Goal: Task Accomplishment & Management: Use online tool/utility

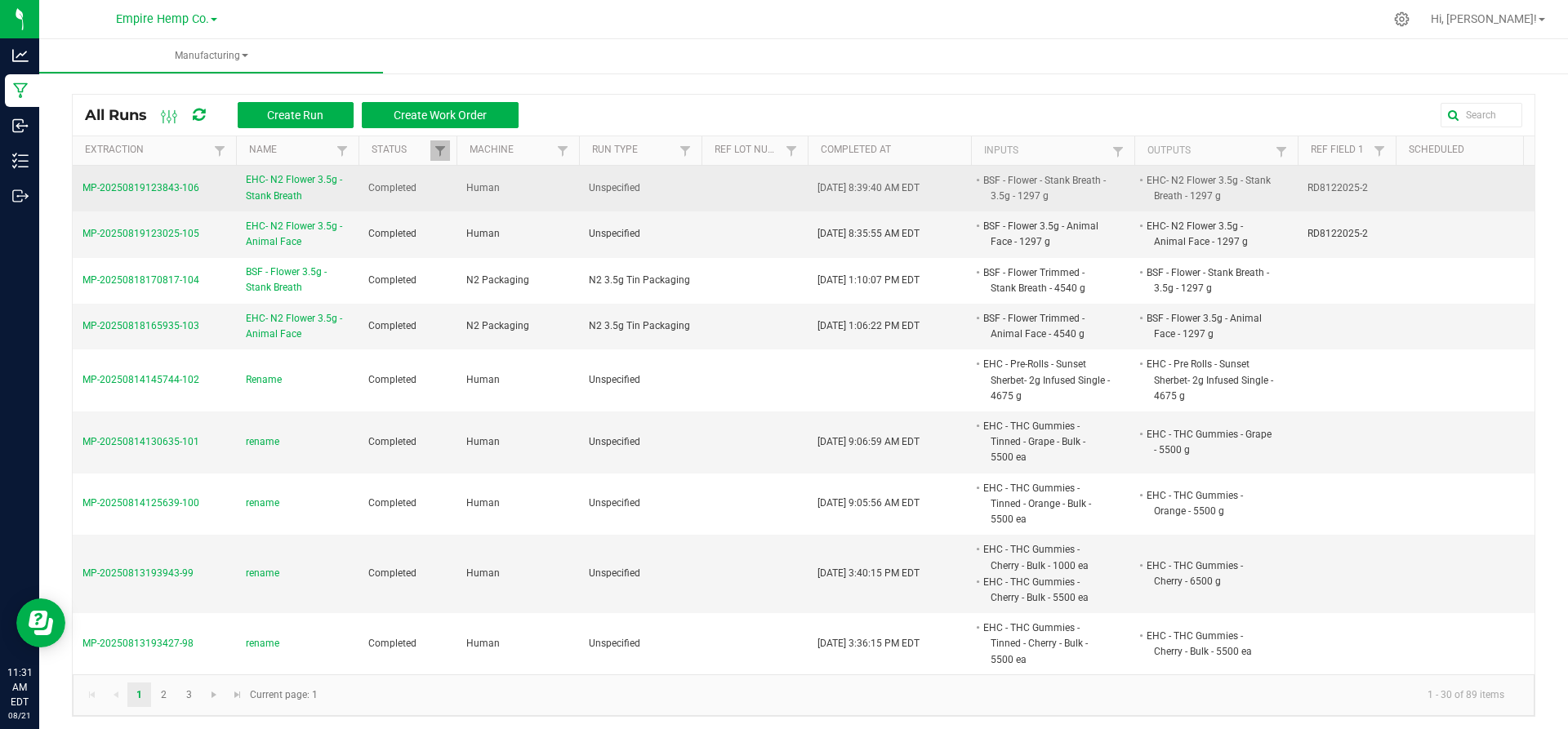
scroll to position [4, 0]
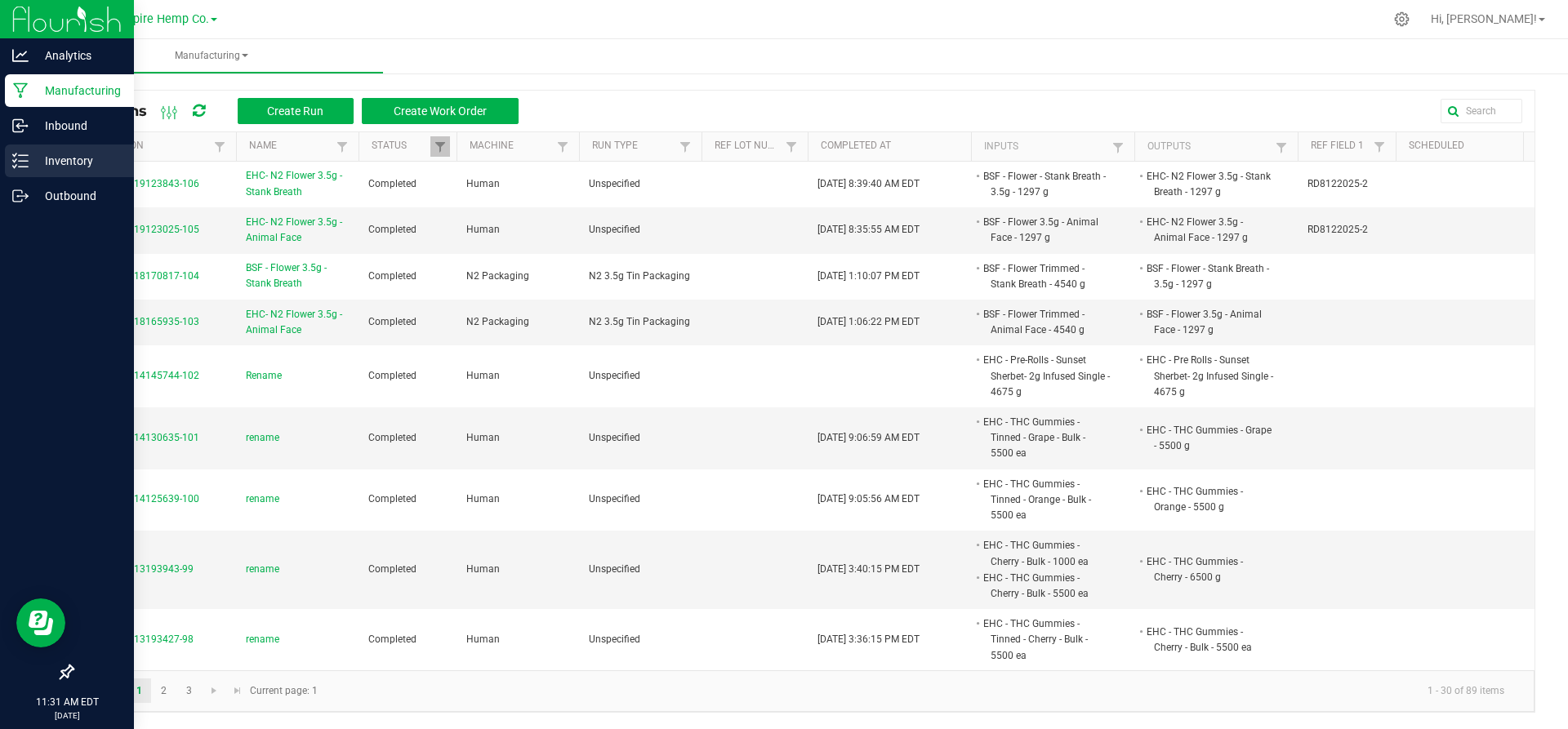
click at [50, 170] on p "Inventory" at bounding box center [77, 161] width 98 height 20
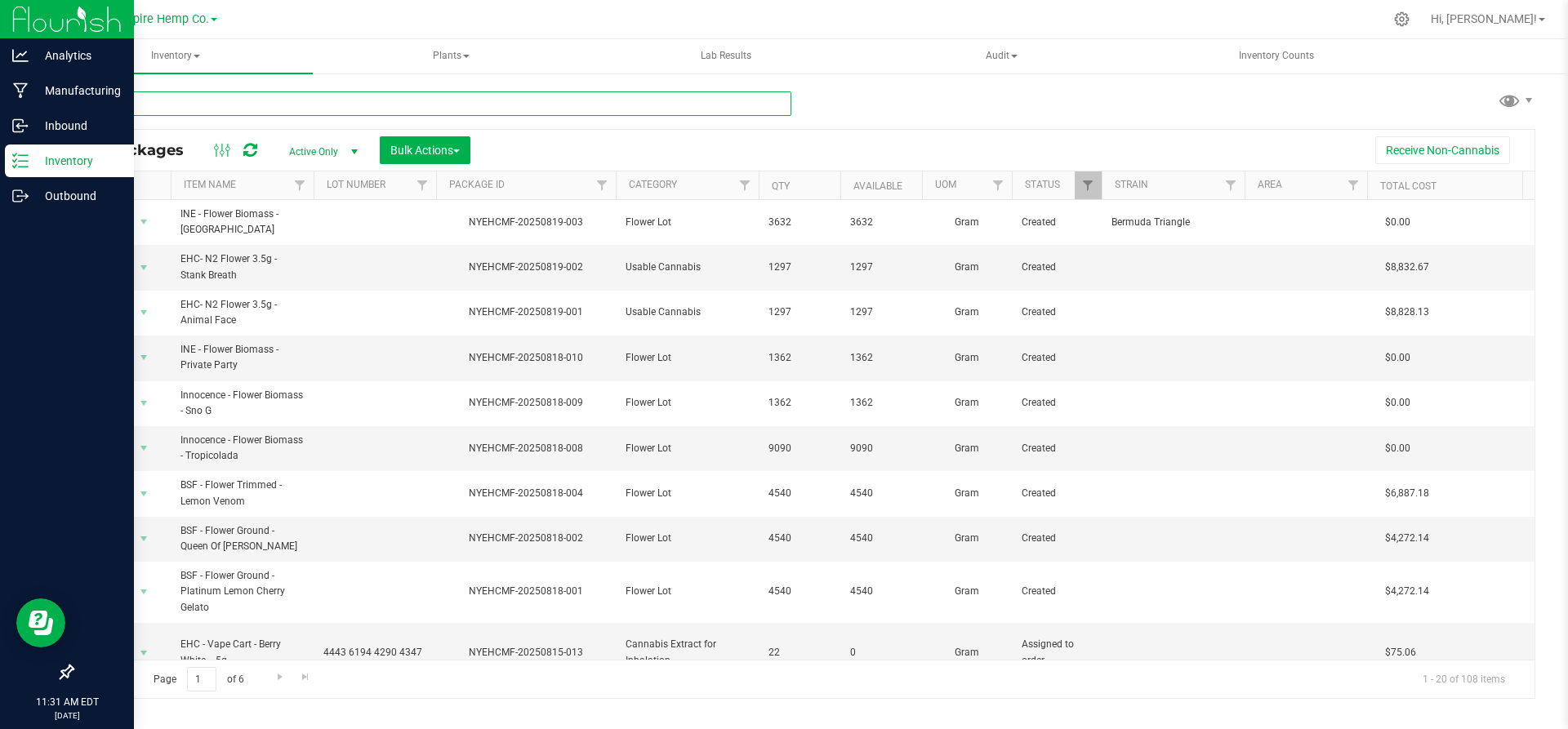
click at [247, 104] on input "text" at bounding box center [432, 104] width 719 height 24
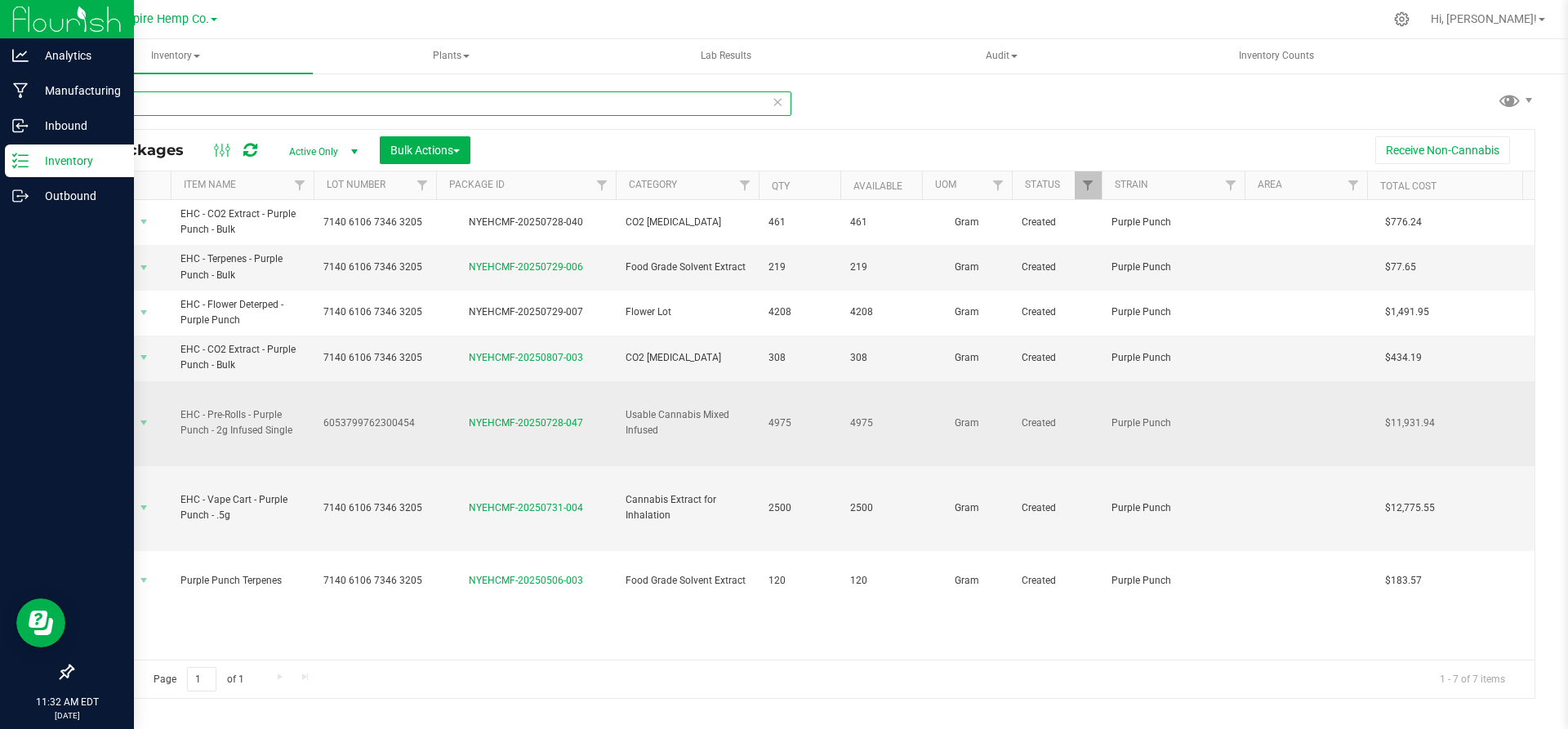
type input "purple"
drag, startPoint x: 179, startPoint y: 414, endPoint x: 292, endPoint y: 430, distance: 114.1
click at [292, 430] on td "EHC - Pre-Rolls - Purple Punch - 2g Infused Single" at bounding box center [242, 423] width 143 height 85
copy span "EHC - Pre-Rolls - Purple Punch - 2g Infused Single"
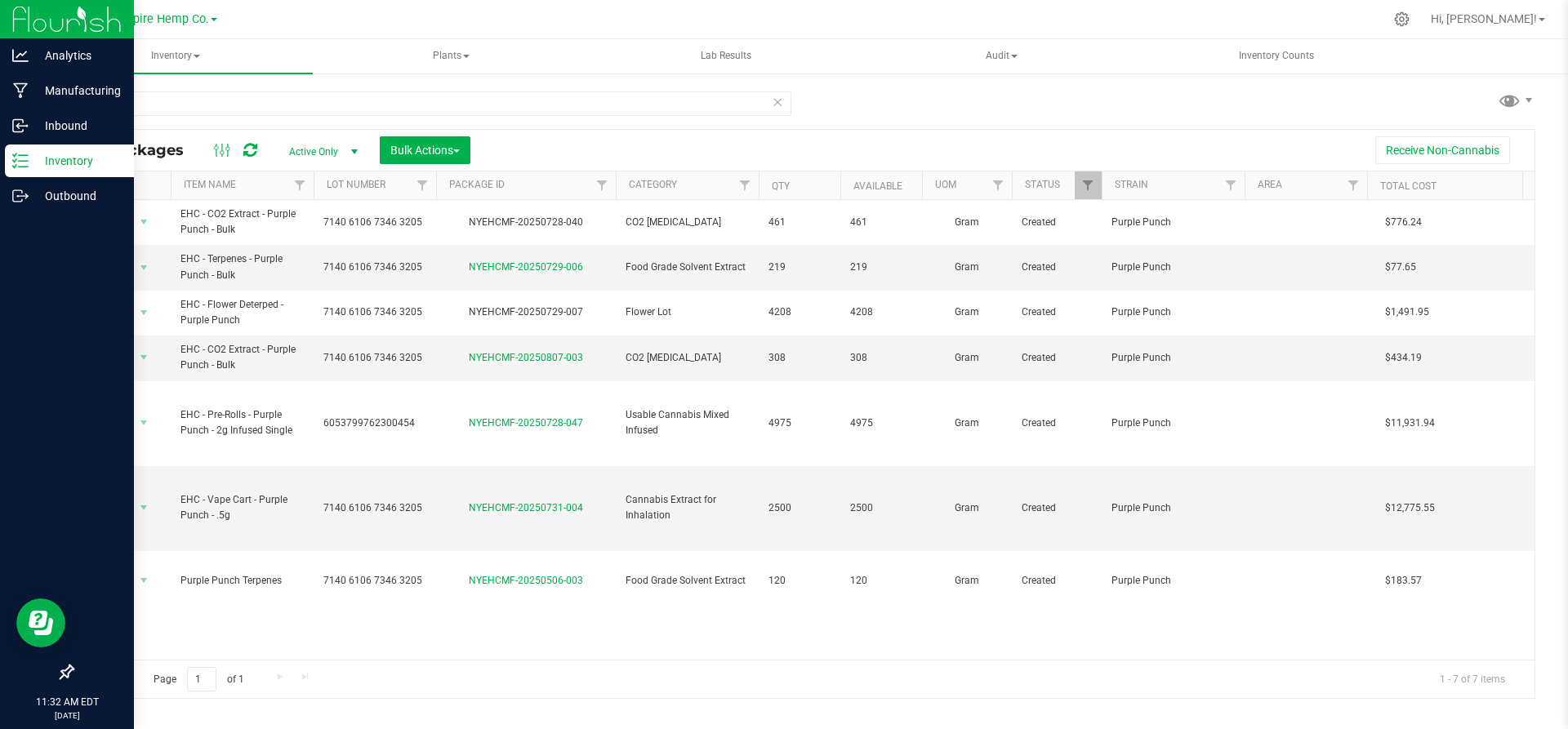
click at [271, 77] on div "purple" at bounding box center [438, 103] width 732 height 52
click at [1410, 24] on icon at bounding box center [1402, 20] width 18 height 18
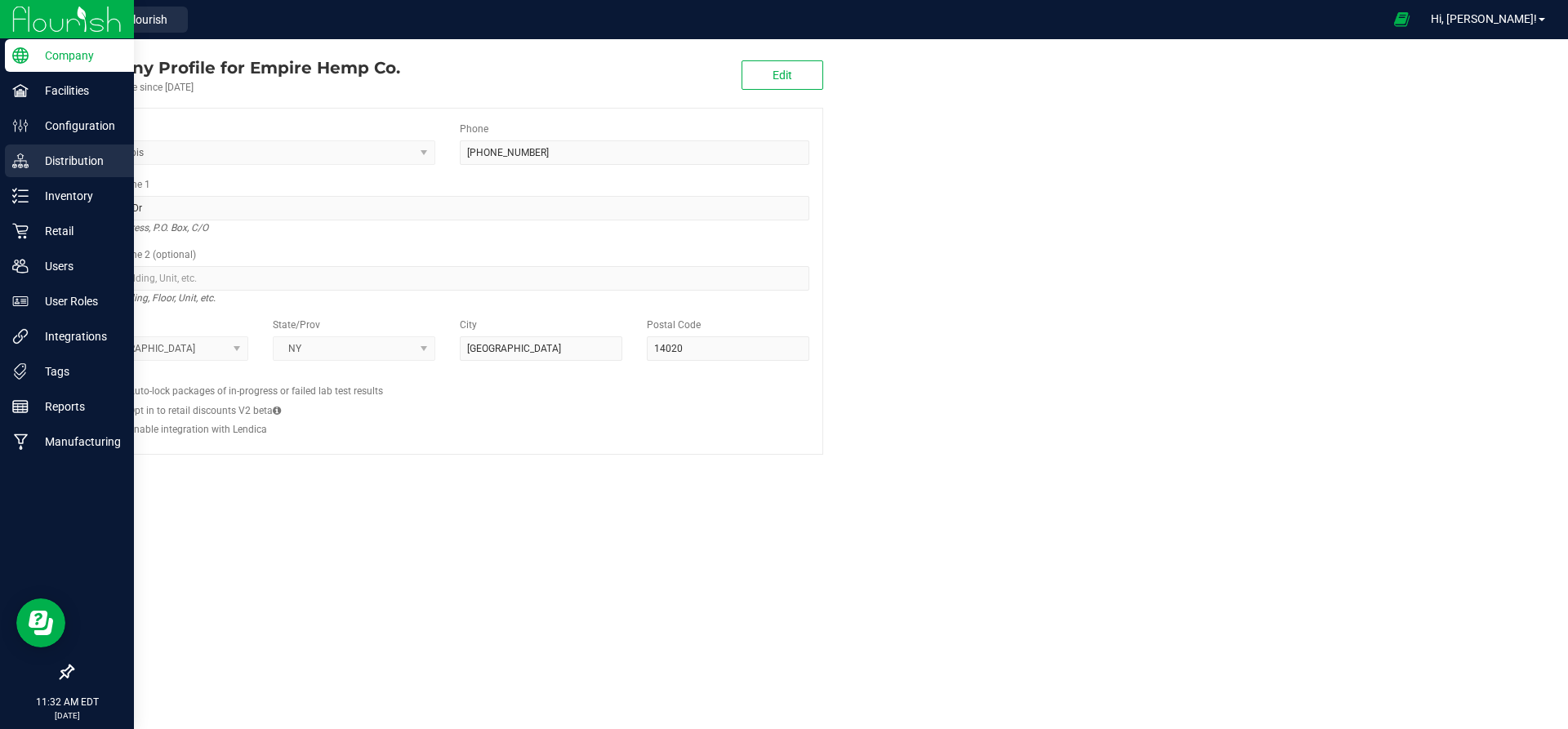
click at [0, 172] on link "Distribution" at bounding box center [66, 162] width 134 height 35
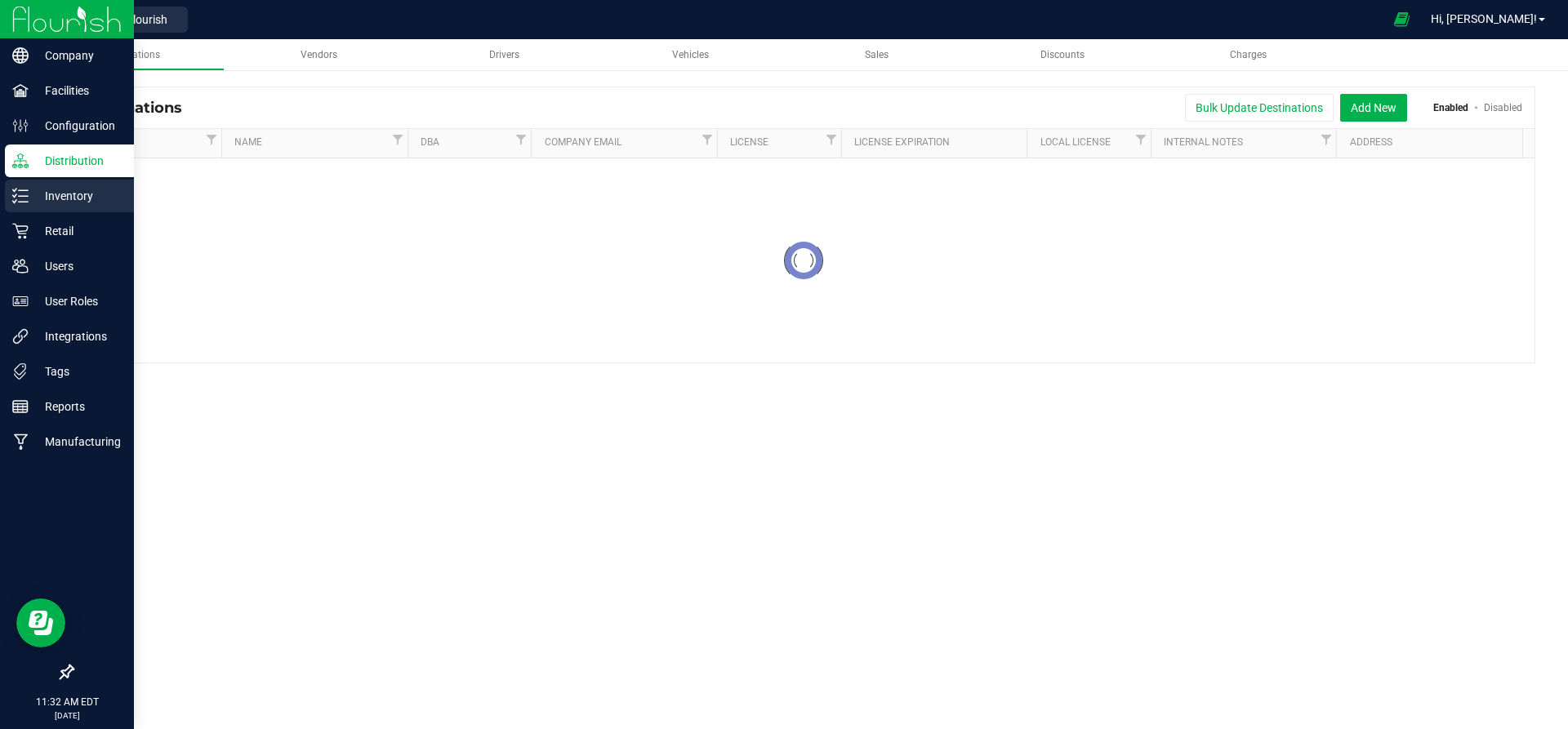
click at [58, 189] on p "Inventory" at bounding box center [77, 196] width 98 height 20
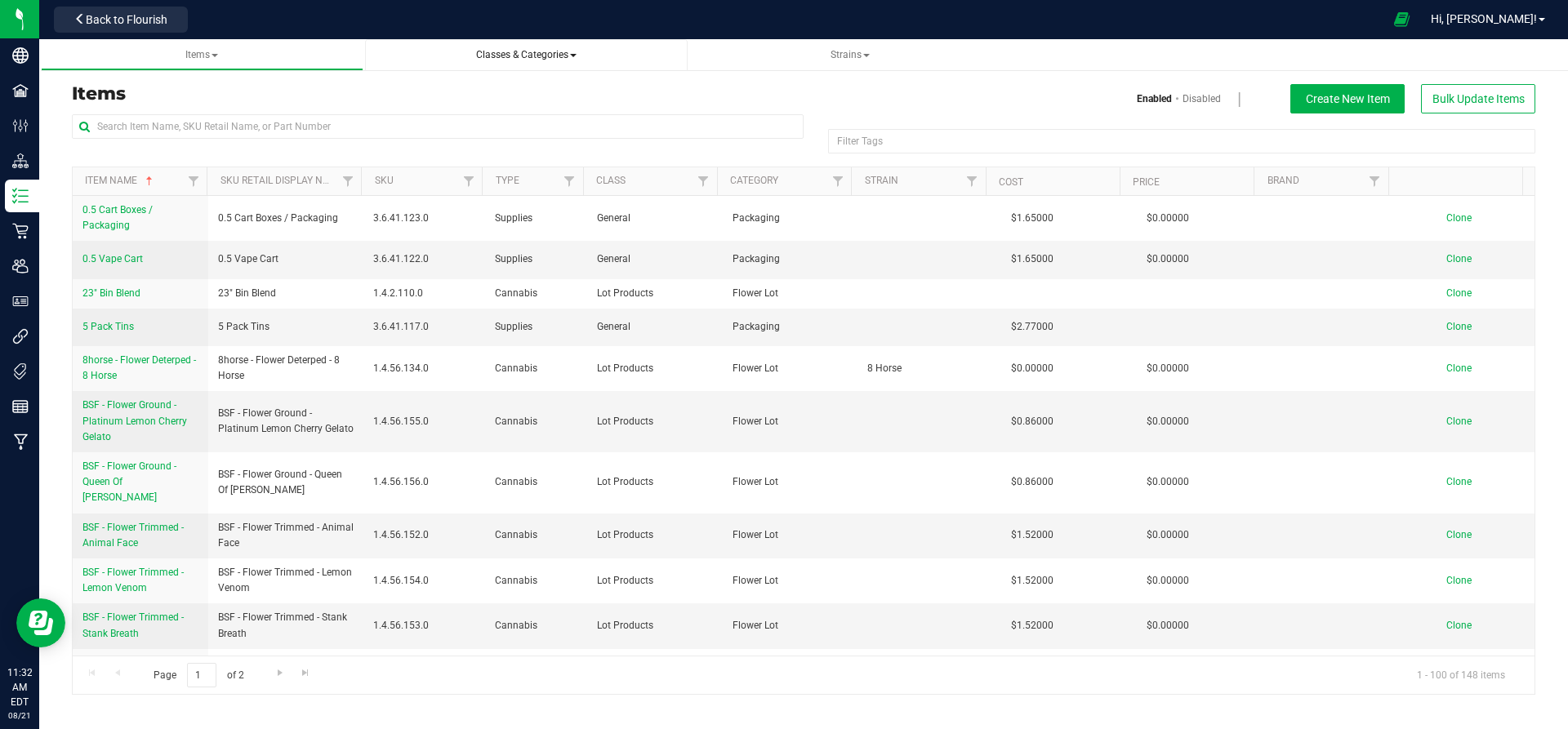
click at [505, 50] on span "Classes & Categories" at bounding box center [526, 55] width 101 height 12
click at [1014, 80] on div "Items Enabled Disabled Create New Item Bulk Update Items Filter Tags Filter Tag…" at bounding box center [804, 379] width 1463 height 631
click at [591, 127] on input "text" at bounding box center [438, 126] width 732 height 24
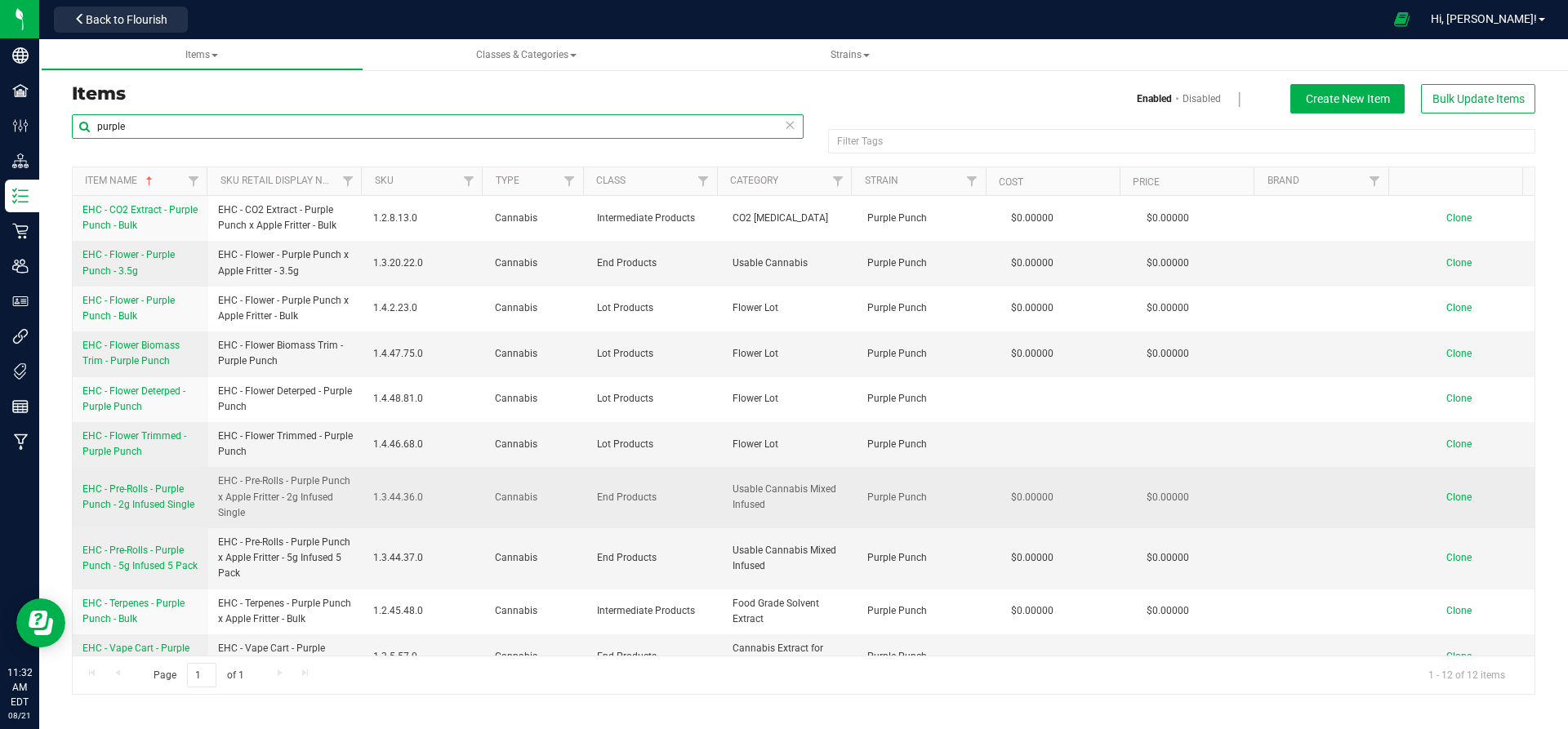
type input "purple"
click at [1446, 496] on span "Clone" at bounding box center [1459, 497] width 25 height 12
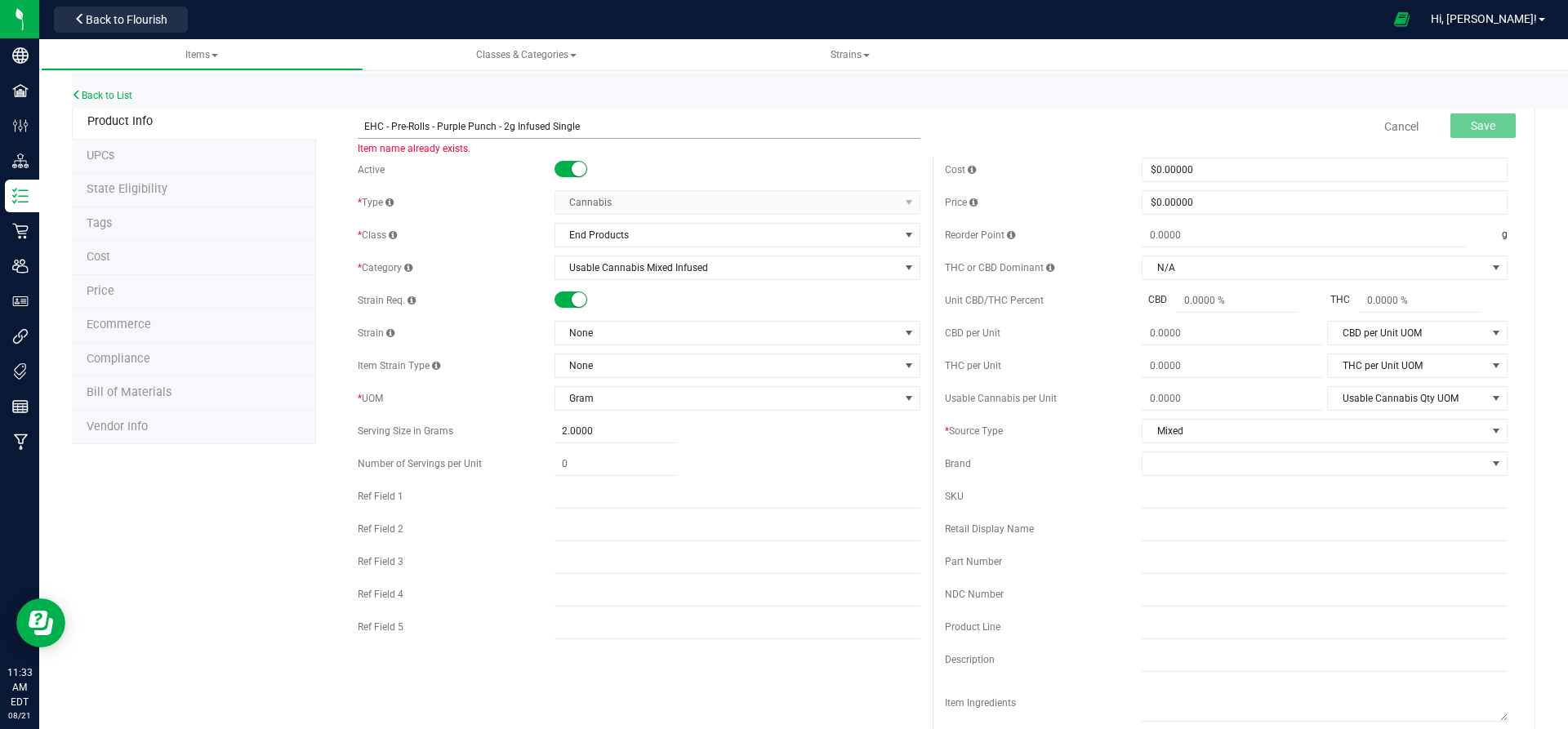
click at [464, 123] on input "EHC - Pre-Rolls - Purple Punch - 2g Infused Single" at bounding box center [639, 126] width 563 height 24
click at [524, 126] on input "EHC - Pre-Rolls - Purple people Punch - 2g Infused Single" at bounding box center [639, 126] width 563 height 24
drag, startPoint x: 526, startPoint y: 125, endPoint x: 498, endPoint y: 127, distance: 28.1
click at [498, 127] on input "EHC - Pre-Rolls - Purple people Punch - 2g Infused Single" at bounding box center [639, 126] width 563 height 24
click at [470, 127] on input "EHC - Pre-Rolls - Purple people Heater - 2g Infused Single" at bounding box center [639, 126] width 563 height 24
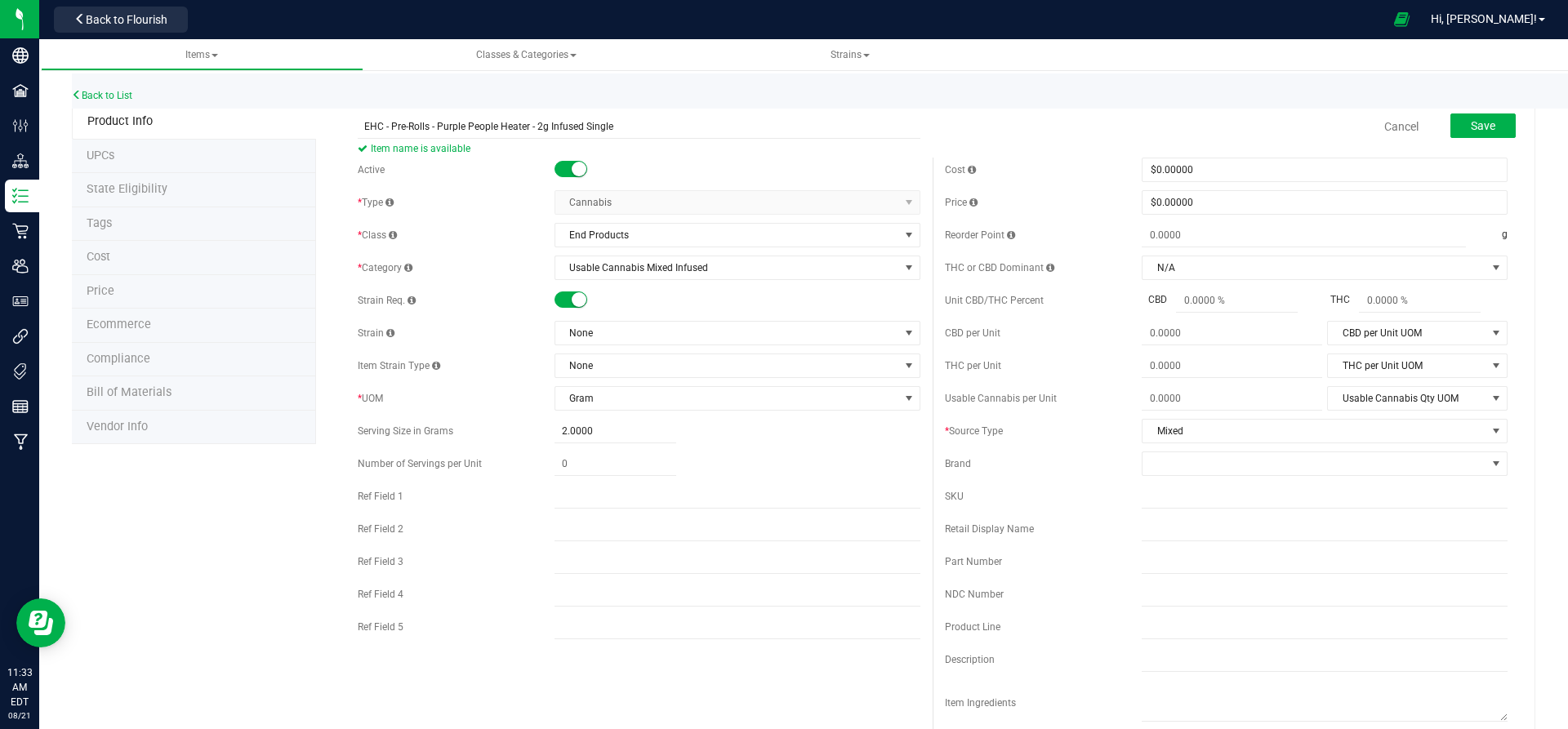
type input "EHC - Pre-Rolls - Purple People Heater - 2g Infused Single"
click at [880, 105] on div "Back to List" at bounding box center [856, 91] width 1568 height 35
click at [1479, 125] on span "Save" at bounding box center [1482, 125] width 24 height 13
click at [572, 287] on div "Active * Type Cannabis Select type Cannabis Non-Inventory Raw Materials Supplie…" at bounding box center [639, 402] width 587 height 490
click at [572, 291] on span at bounding box center [570, 299] width 32 height 17
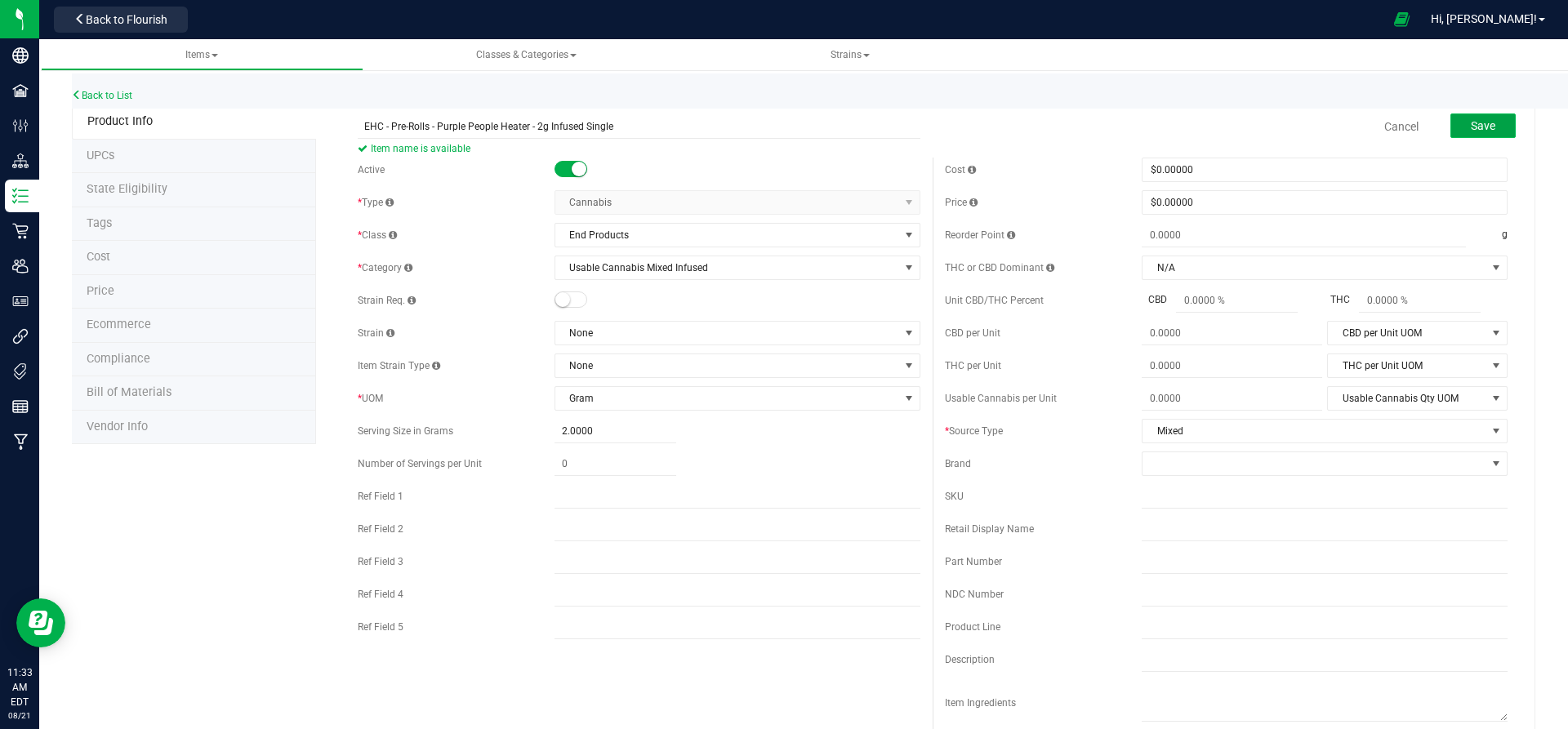
click at [1474, 124] on span "Save" at bounding box center [1482, 125] width 24 height 13
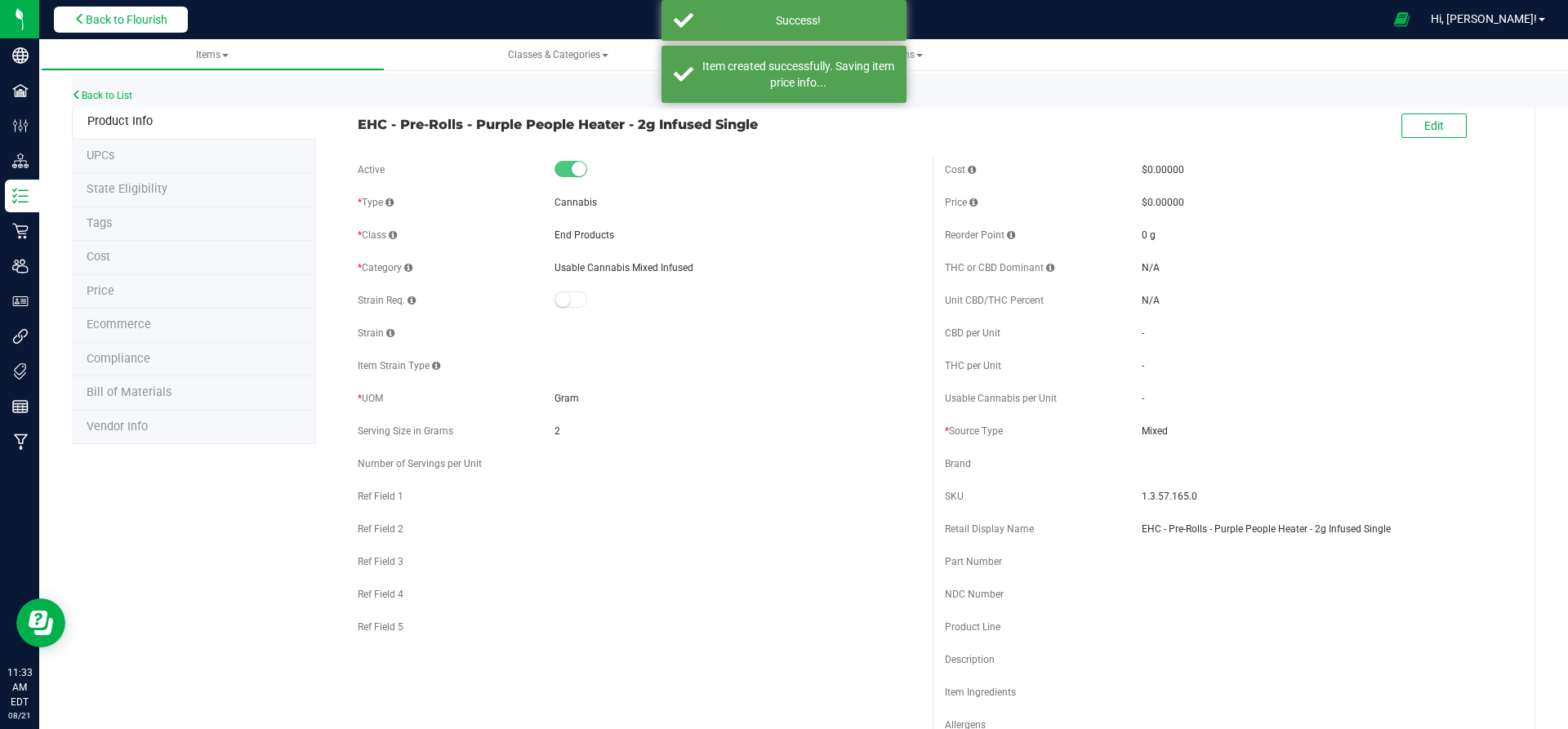
click at [133, 24] on span "Back to Flourish" at bounding box center [127, 19] width 82 height 13
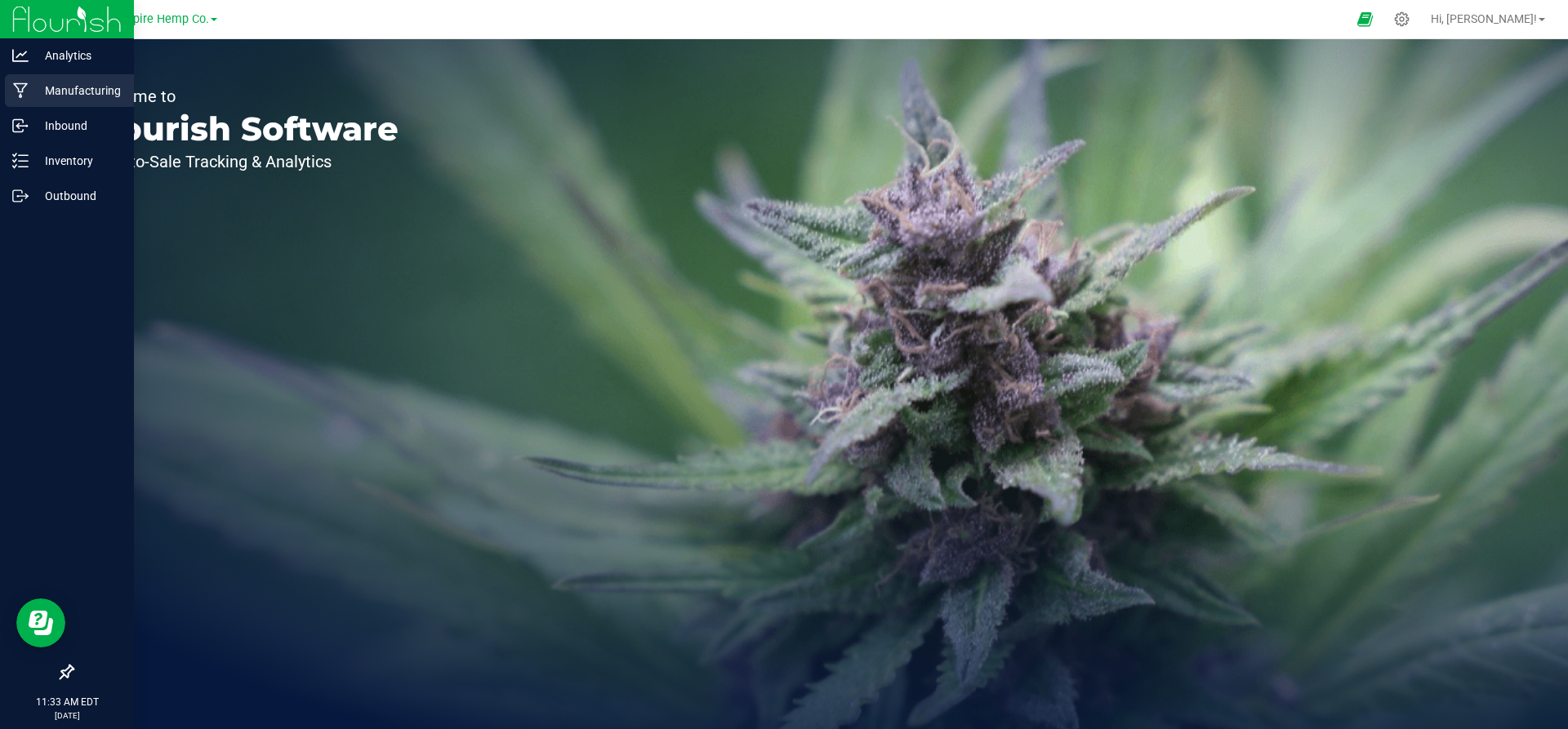
click at [18, 96] on icon at bounding box center [21, 90] width 16 height 17
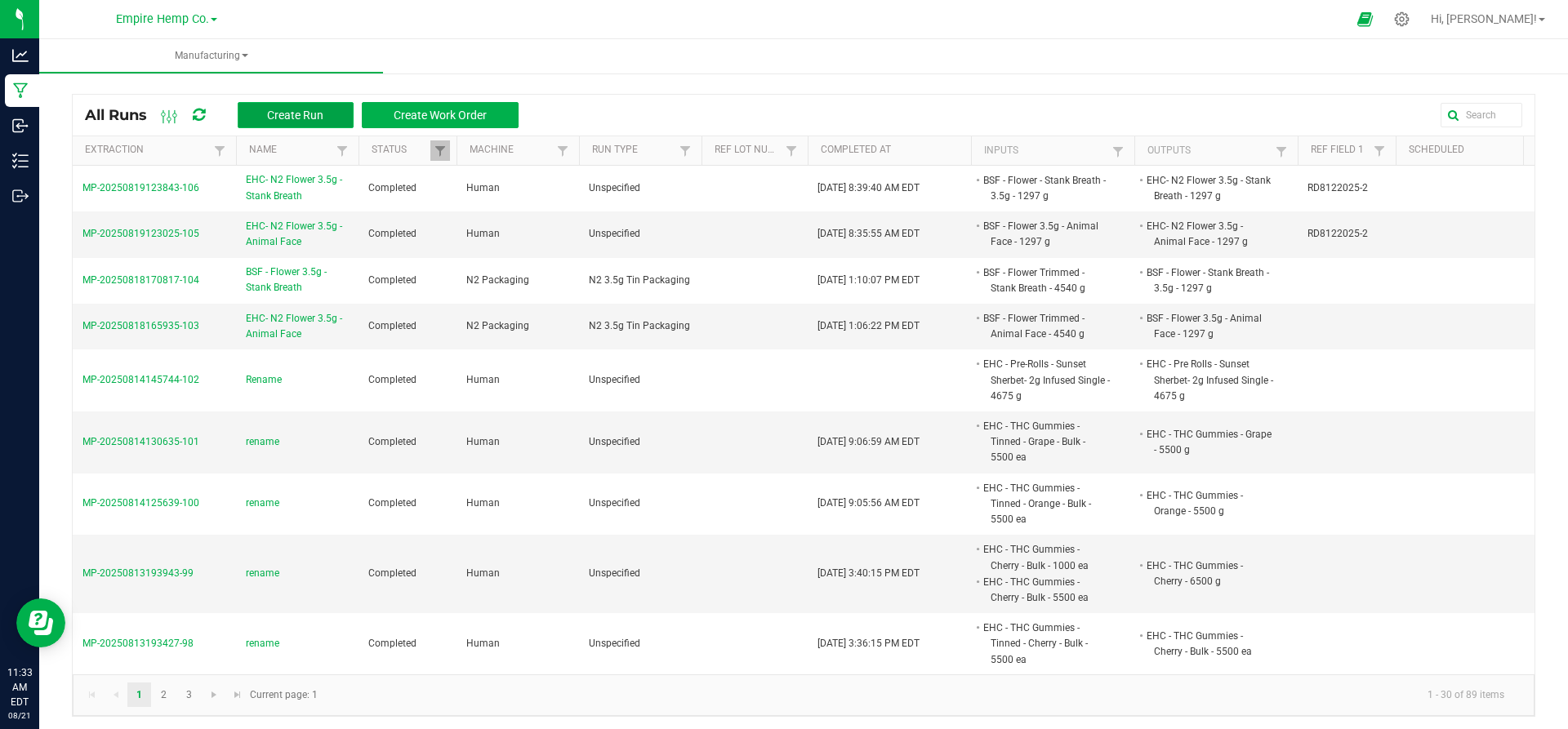
click at [286, 111] on span "Create Run" at bounding box center [295, 114] width 57 height 13
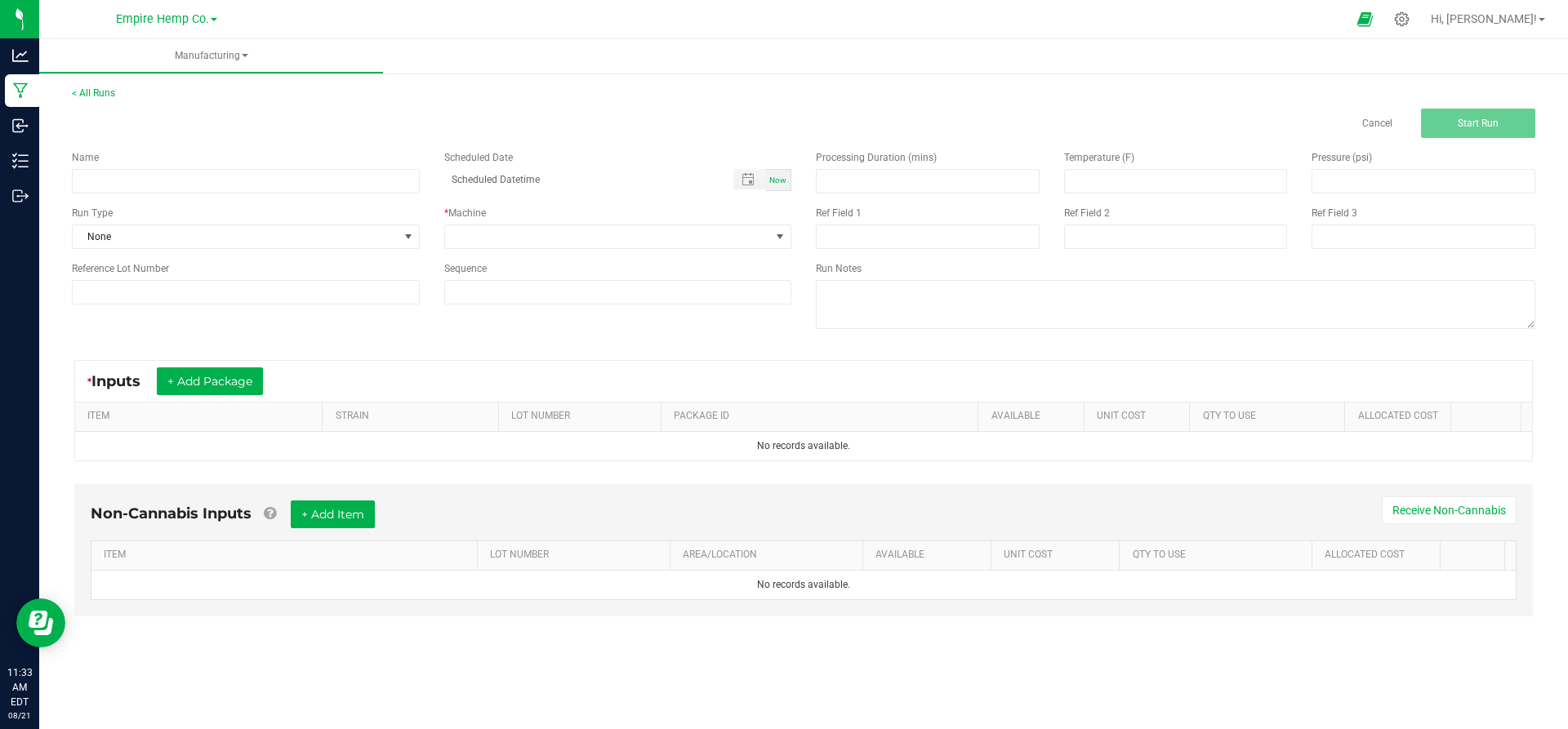
drag, startPoint x: 286, startPoint y: 122, endPoint x: 279, endPoint y: 145, distance: 24.0
click at [286, 123] on div "Cancel Start Run" at bounding box center [803, 123] width 1488 height 29
click at [263, 178] on input at bounding box center [246, 181] width 348 height 24
type input "Rename"
click at [907, 308] on textarea at bounding box center [1175, 305] width 719 height 49
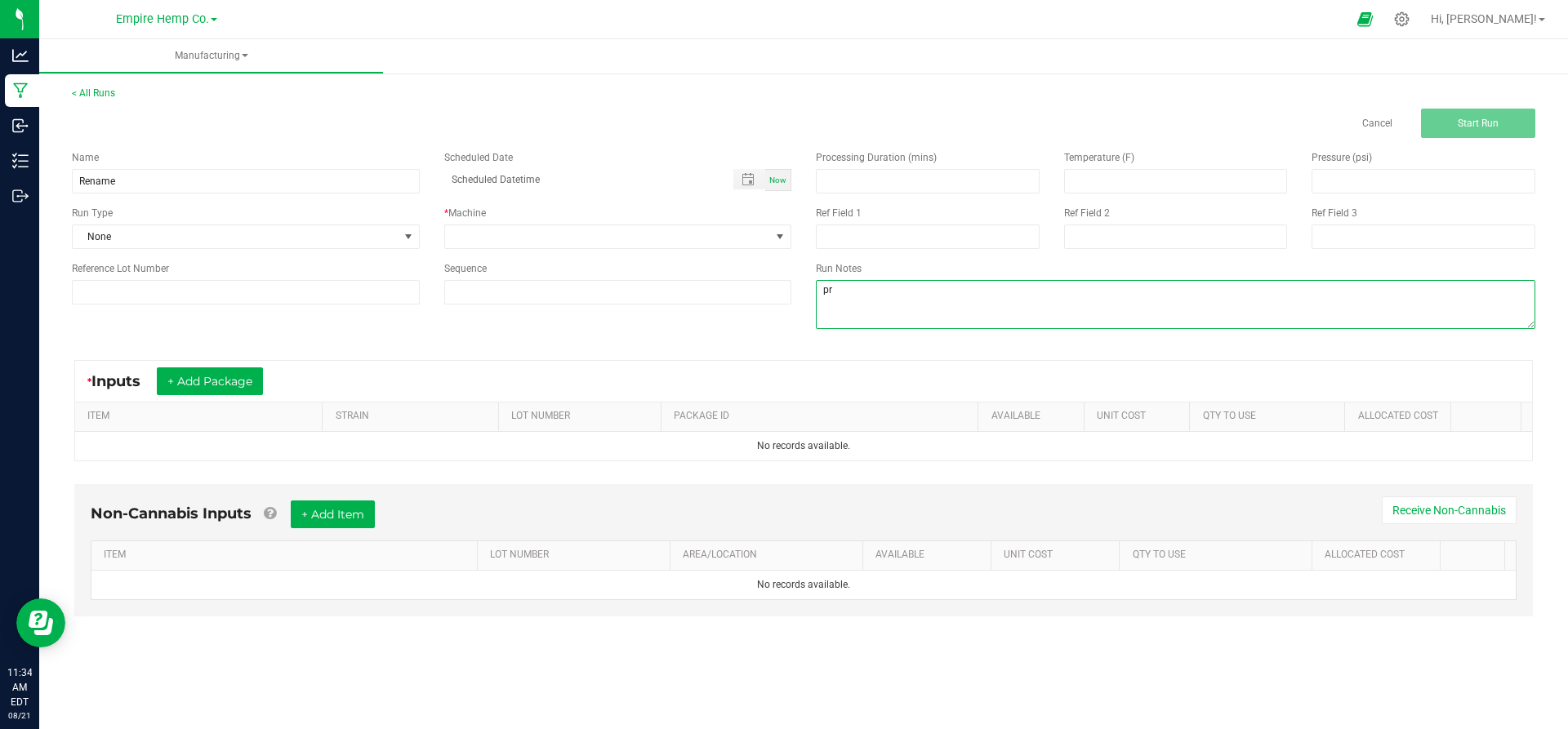
type textarea "p"
type textarea "PreRoll"
click at [208, 395] on button "+ Add Package" at bounding box center [209, 381] width 106 height 27
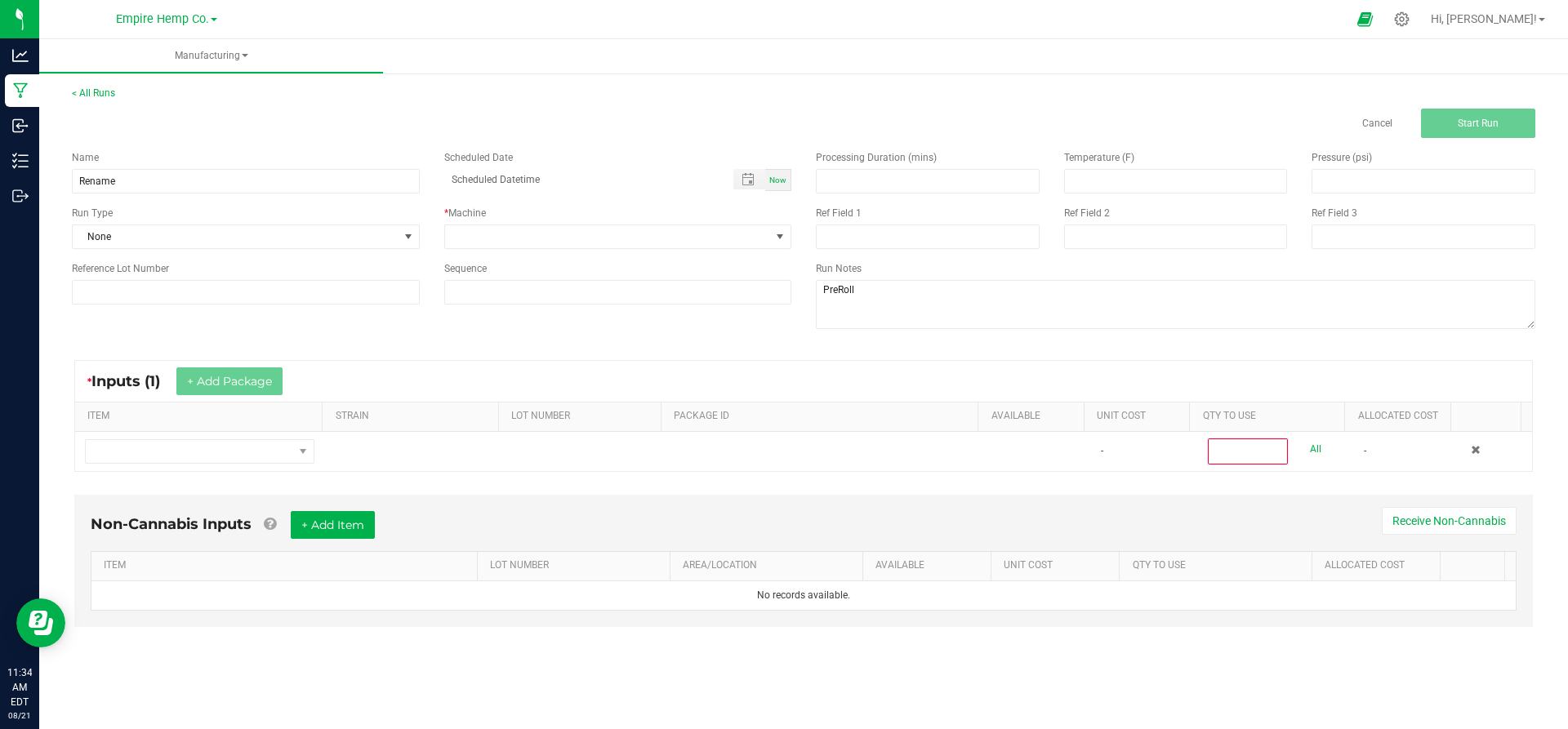
click at [196, 481] on div "* Inputs (1) + Add Package ITEM STRAIN LOT NUMBER PACKAGE ID AVAILABLE Unit Cos…" at bounding box center [803, 416] width 1488 height 142
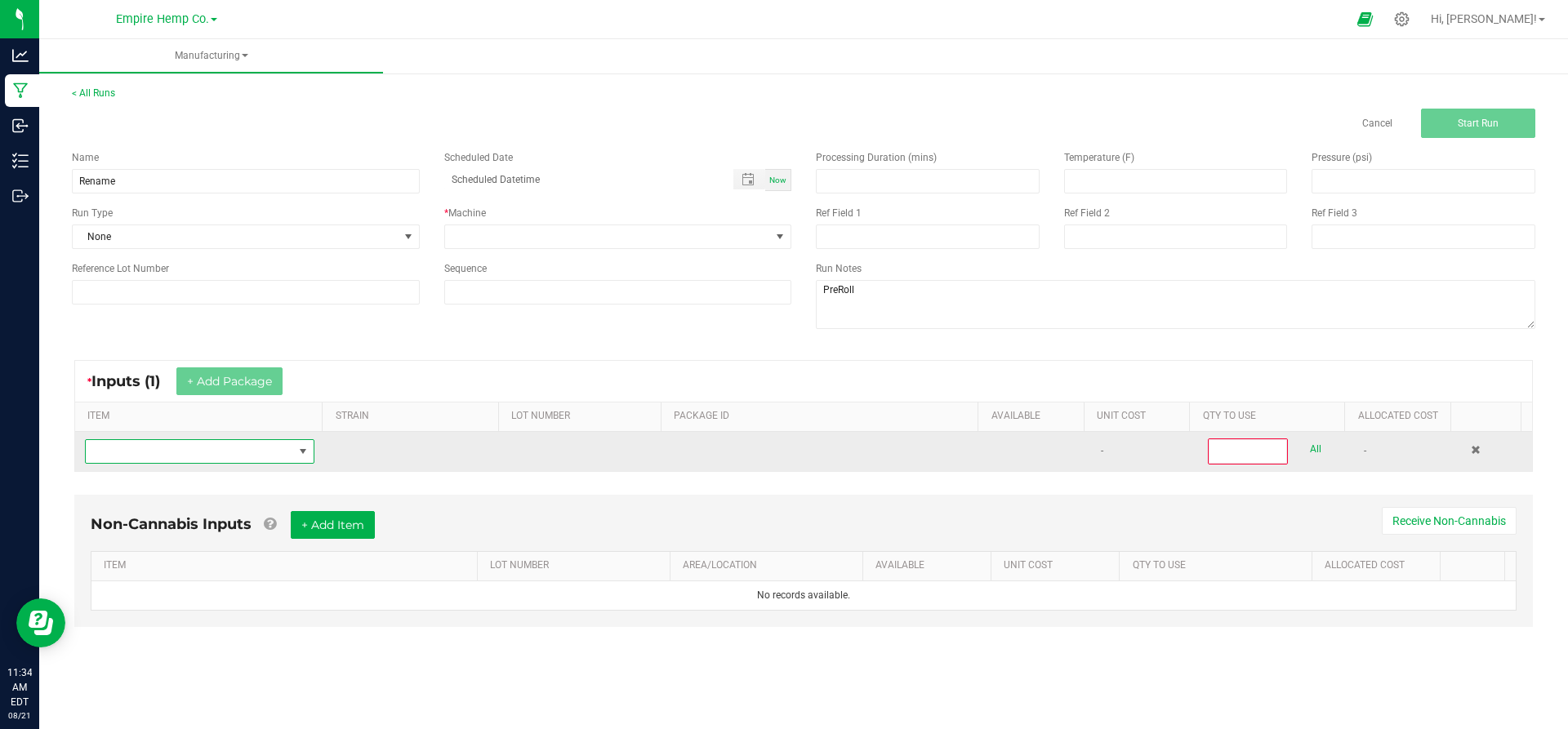
click at [197, 459] on span "NO DATA FOUND" at bounding box center [190, 450] width 207 height 22
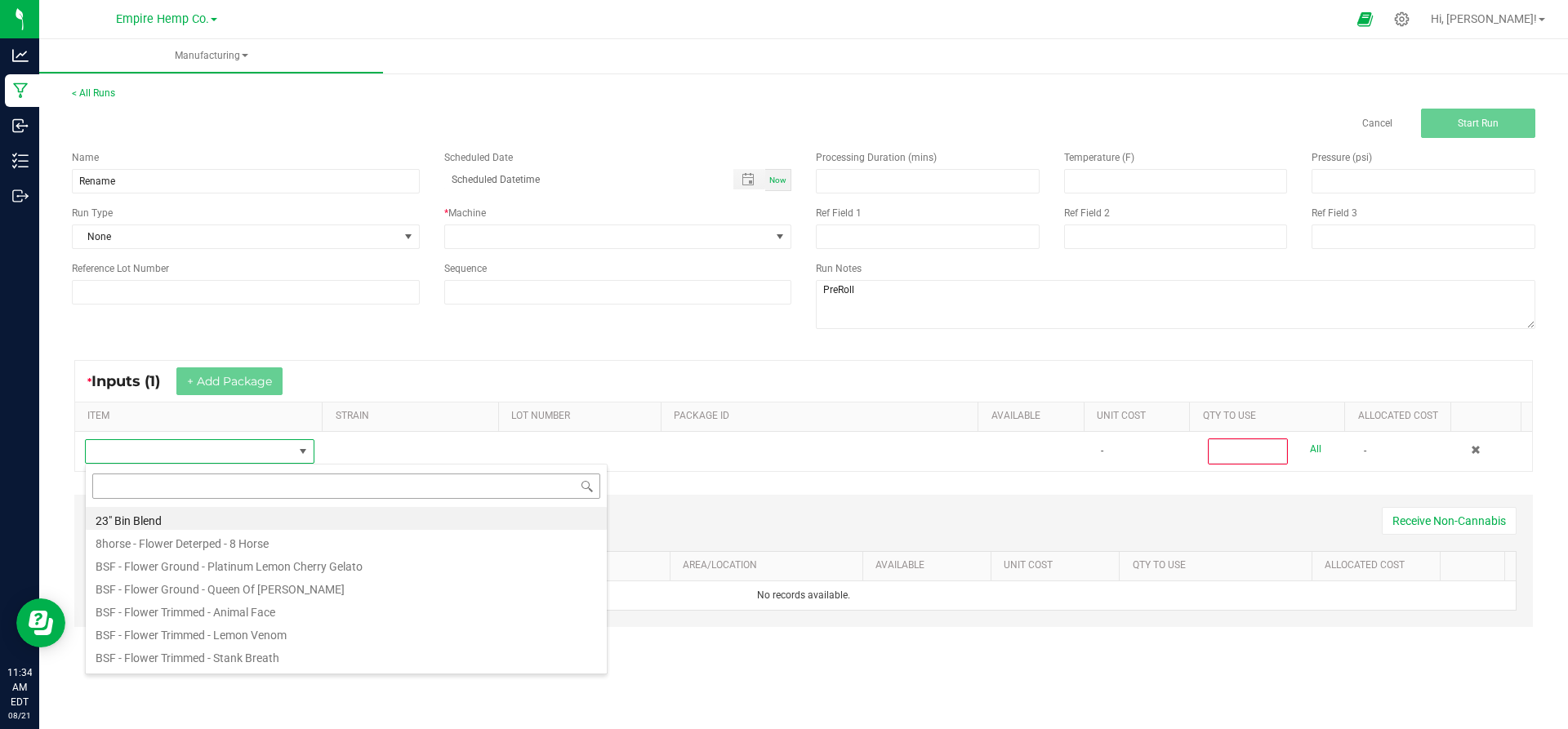
scroll to position [24, 226]
type input "purple"
click at [216, 659] on li "EHC - Pre-Rolls - Purple People Heater - 2g Infused Single" at bounding box center [346, 655] width 521 height 22
type input "0"
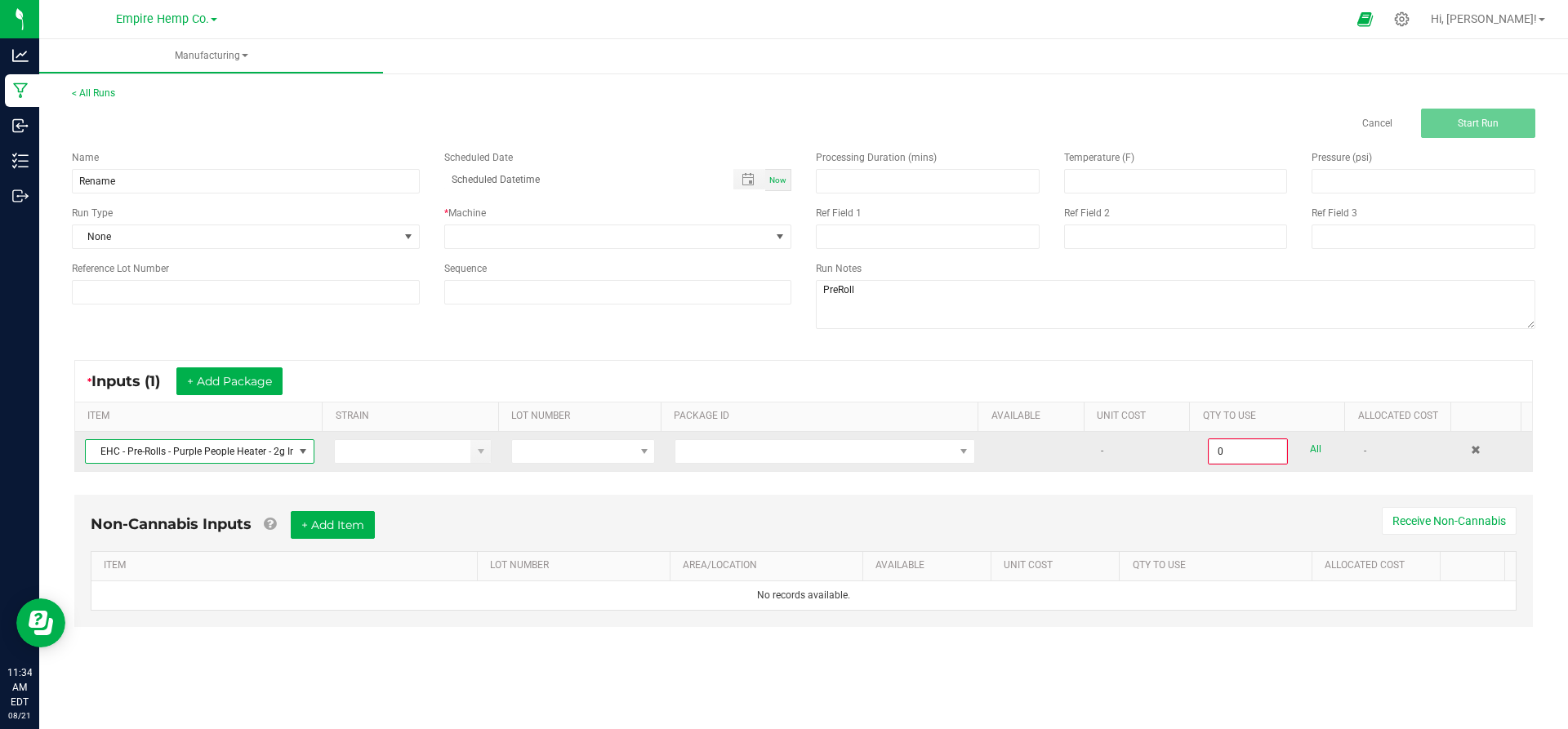
click at [281, 444] on span "EHC - Pre-Rolls - Purple People Heater - 2g Infused Single" at bounding box center [190, 450] width 207 height 22
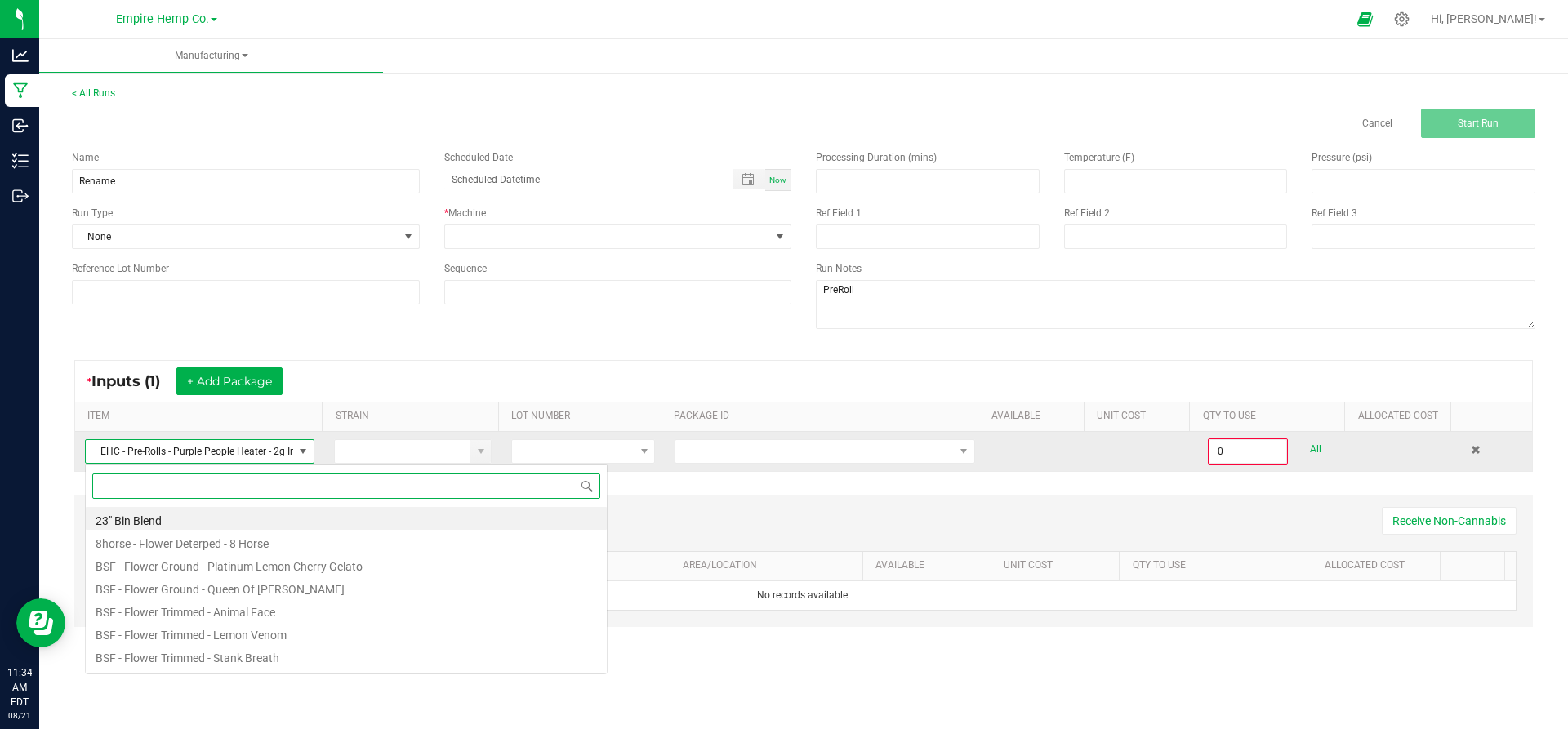
scroll to position [24, 227]
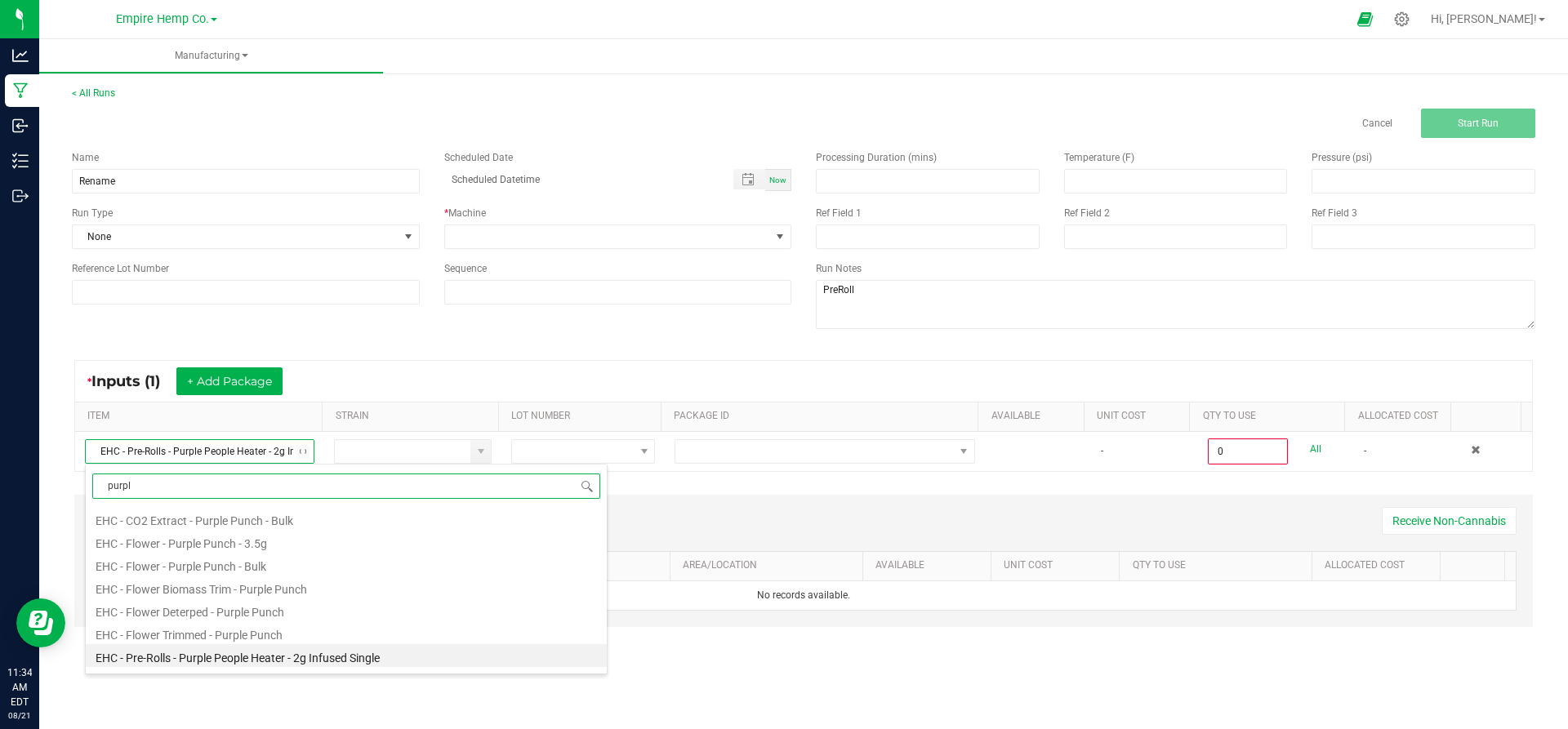
type input "purple"
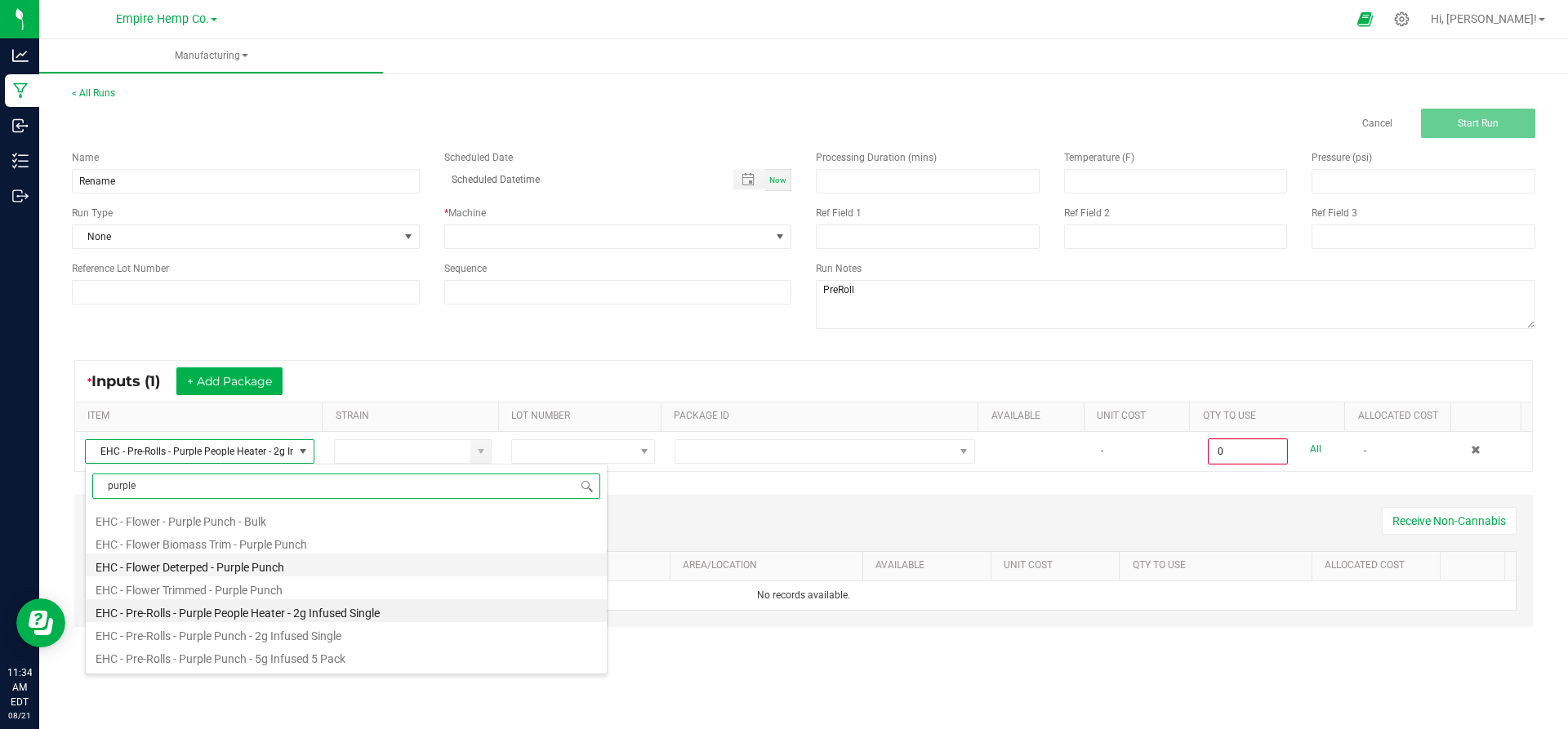
scroll to position [56, 0]
click at [304, 629] on li "EHC - Pre-Rolls - Purple Punch - 2g Infused Single" at bounding box center [346, 622] width 521 height 22
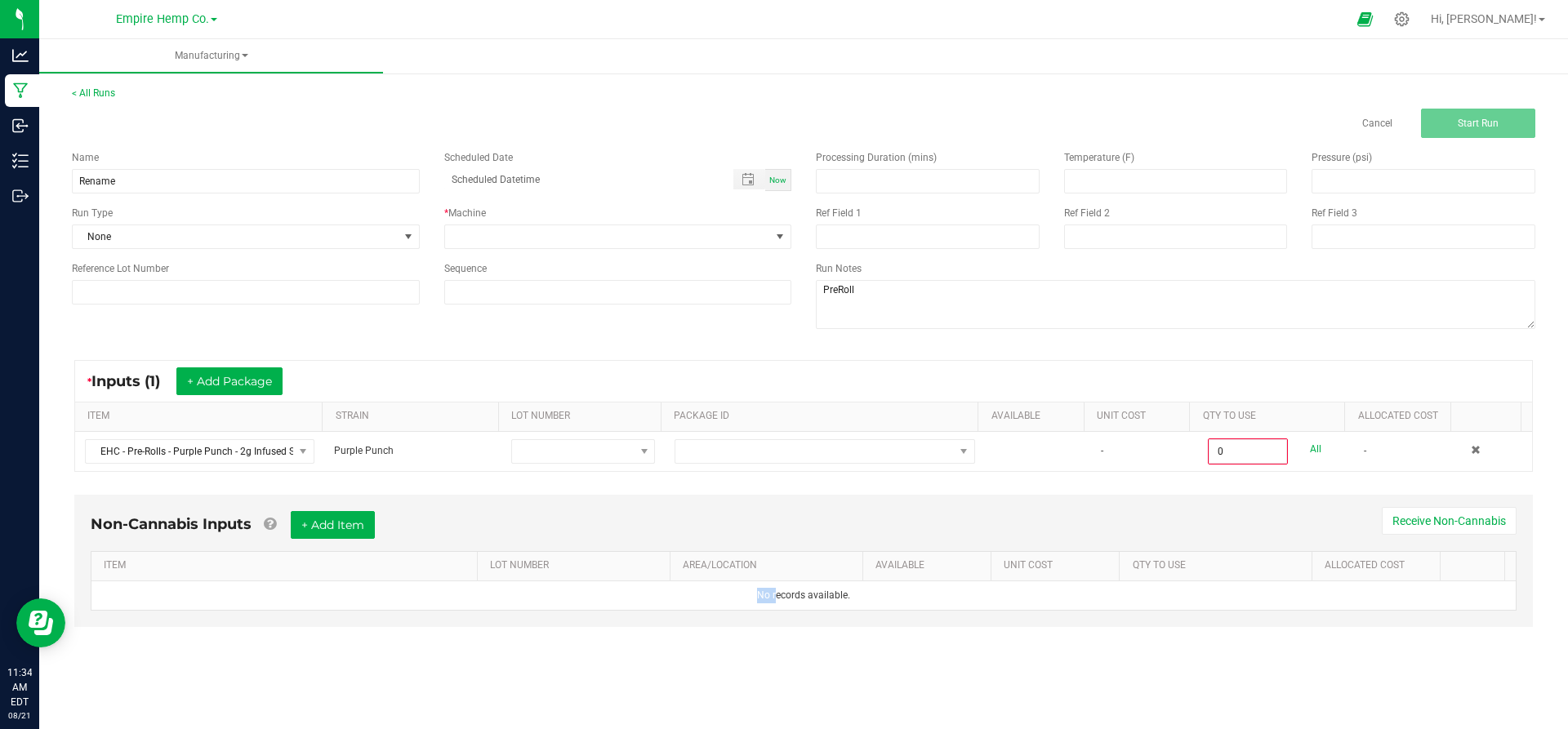
click at [304, 629] on div "Non-Cannabis Inputs + Add Item Receive Non-Cannabis ITEM LOT NUMBER AREA/LOCATI…" at bounding box center [803, 573] width 1488 height 172
click at [549, 247] on span at bounding box center [607, 236] width 325 height 22
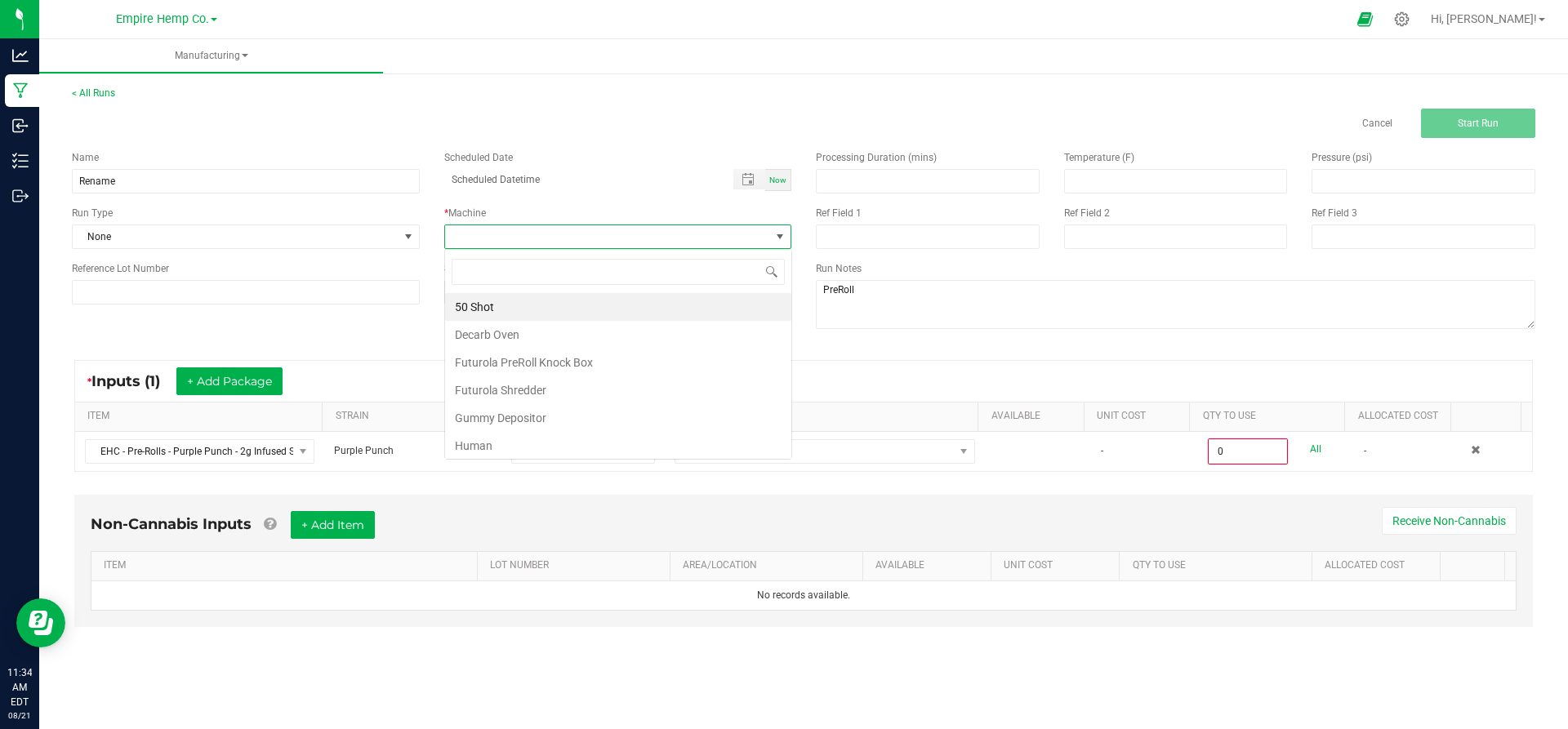
scroll to position [24, 347]
click at [499, 443] on li "Human" at bounding box center [617, 446] width 346 height 27
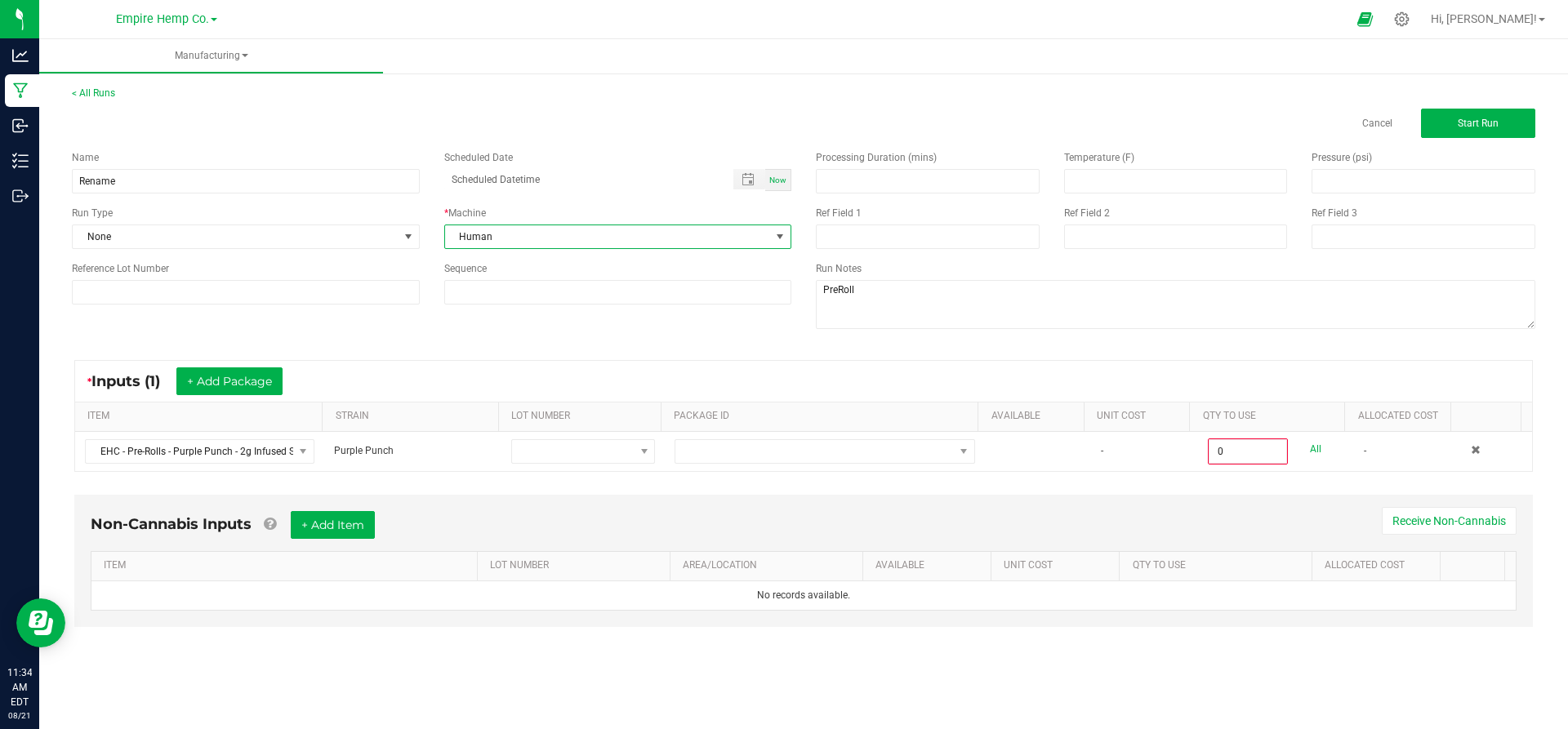
click at [490, 353] on div "* Inputs (1) + Add Package ITEM STRAIN LOT NUMBER PACKAGE ID AVAILABLE Unit Cos…" at bounding box center [803, 416] width 1488 height 142
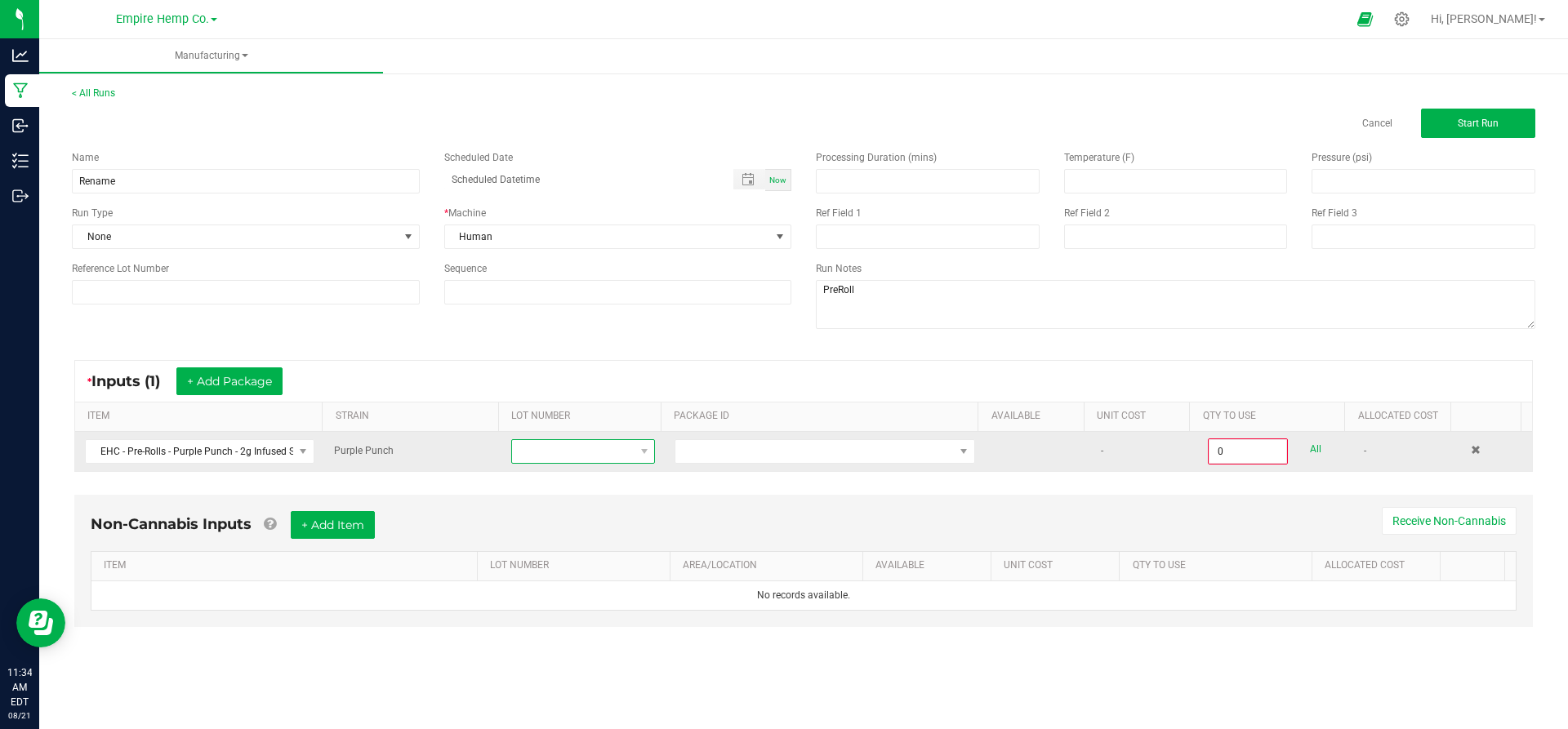
click at [559, 441] on span at bounding box center [572, 450] width 122 height 22
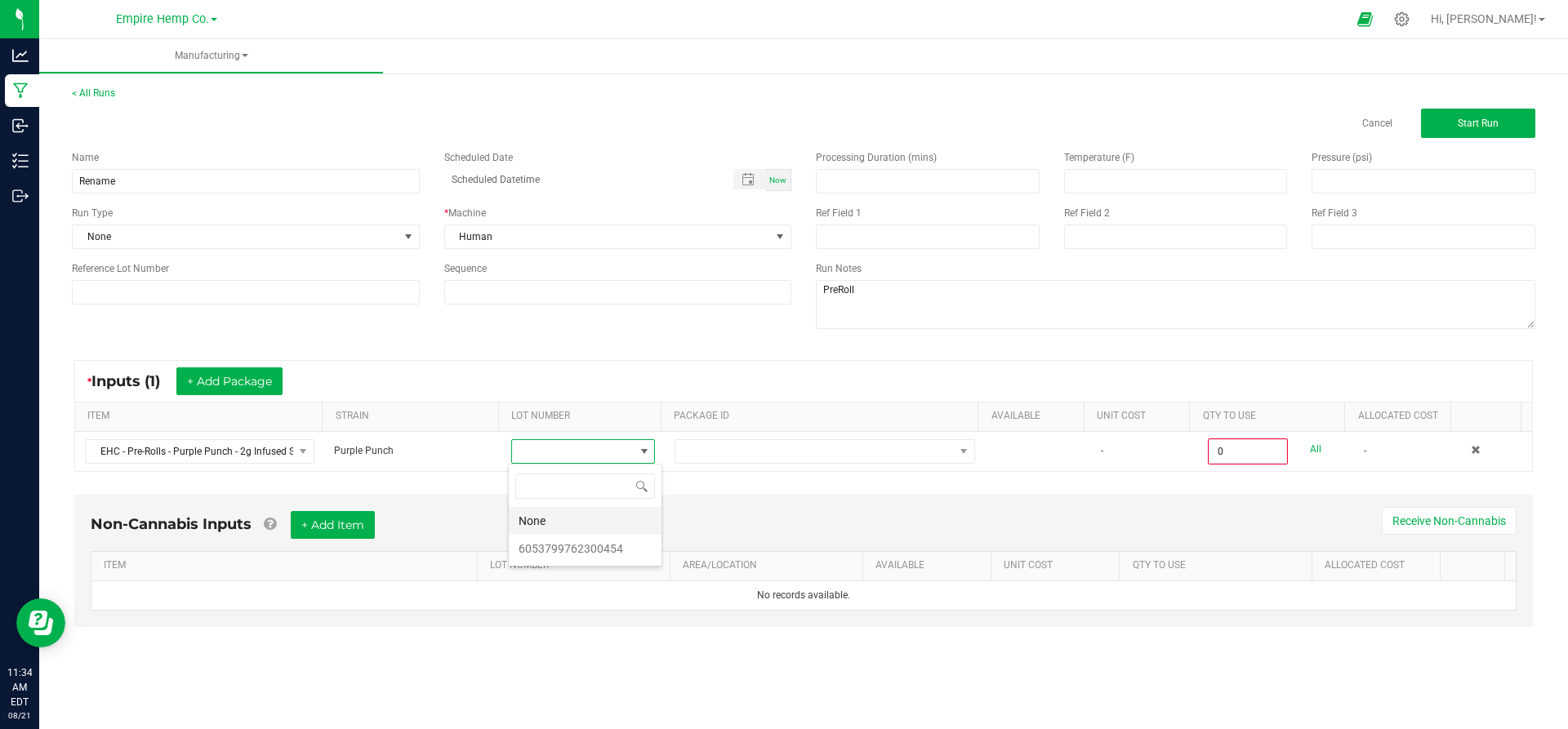
scroll to position [24, 143]
click at [549, 550] on li "6053799762300454" at bounding box center [585, 548] width 152 height 27
drag, startPoint x: 683, startPoint y: 485, endPoint x: 682, endPoint y: 471, distance: 14.0
click at [683, 482] on div "* Inputs (1) + Add Package ITEM STRAIN LOT NUMBER PACKAGE ID AVAILABLE Unit Cos…" at bounding box center [803, 416] width 1488 height 142
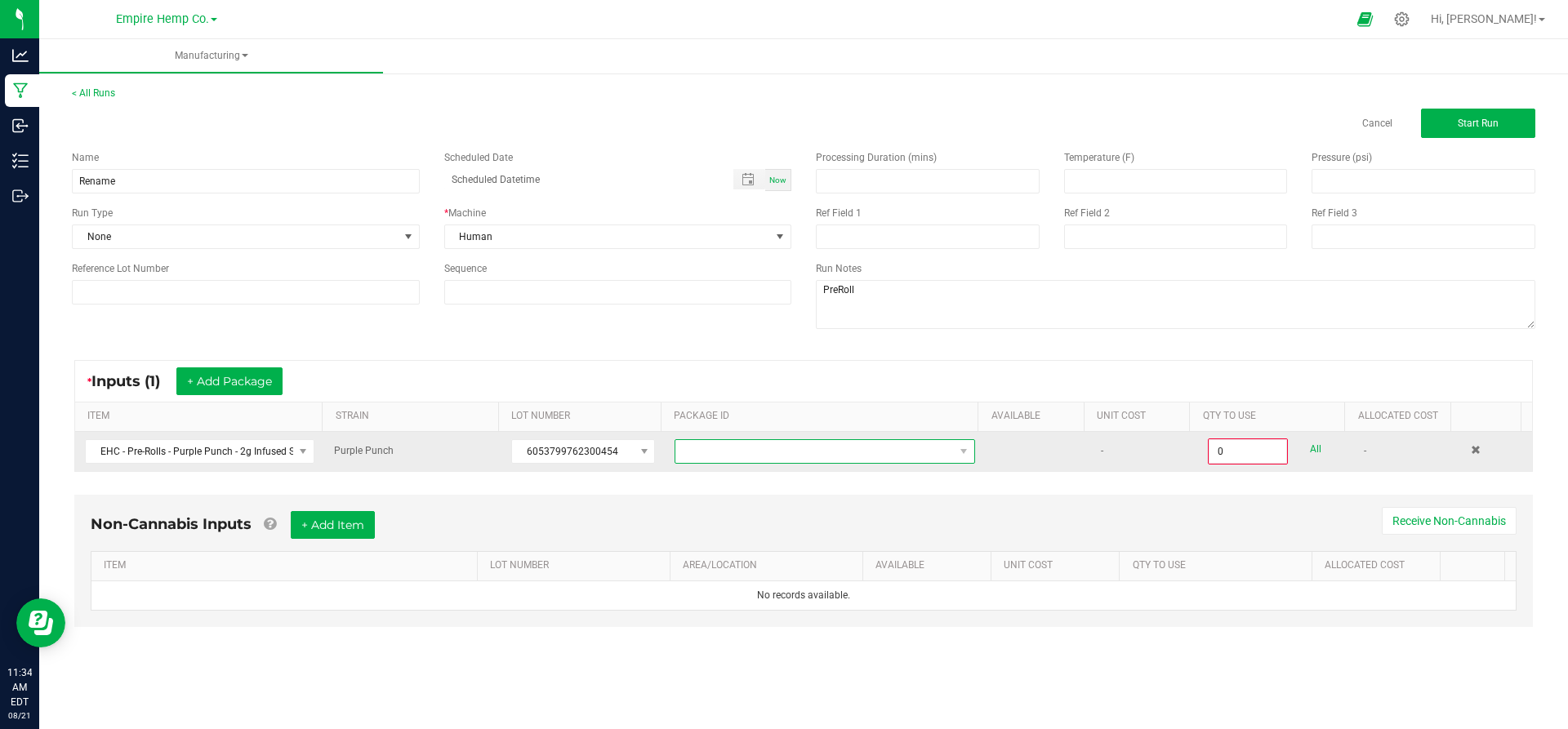
click at [682, 450] on span at bounding box center [814, 450] width 278 height 22
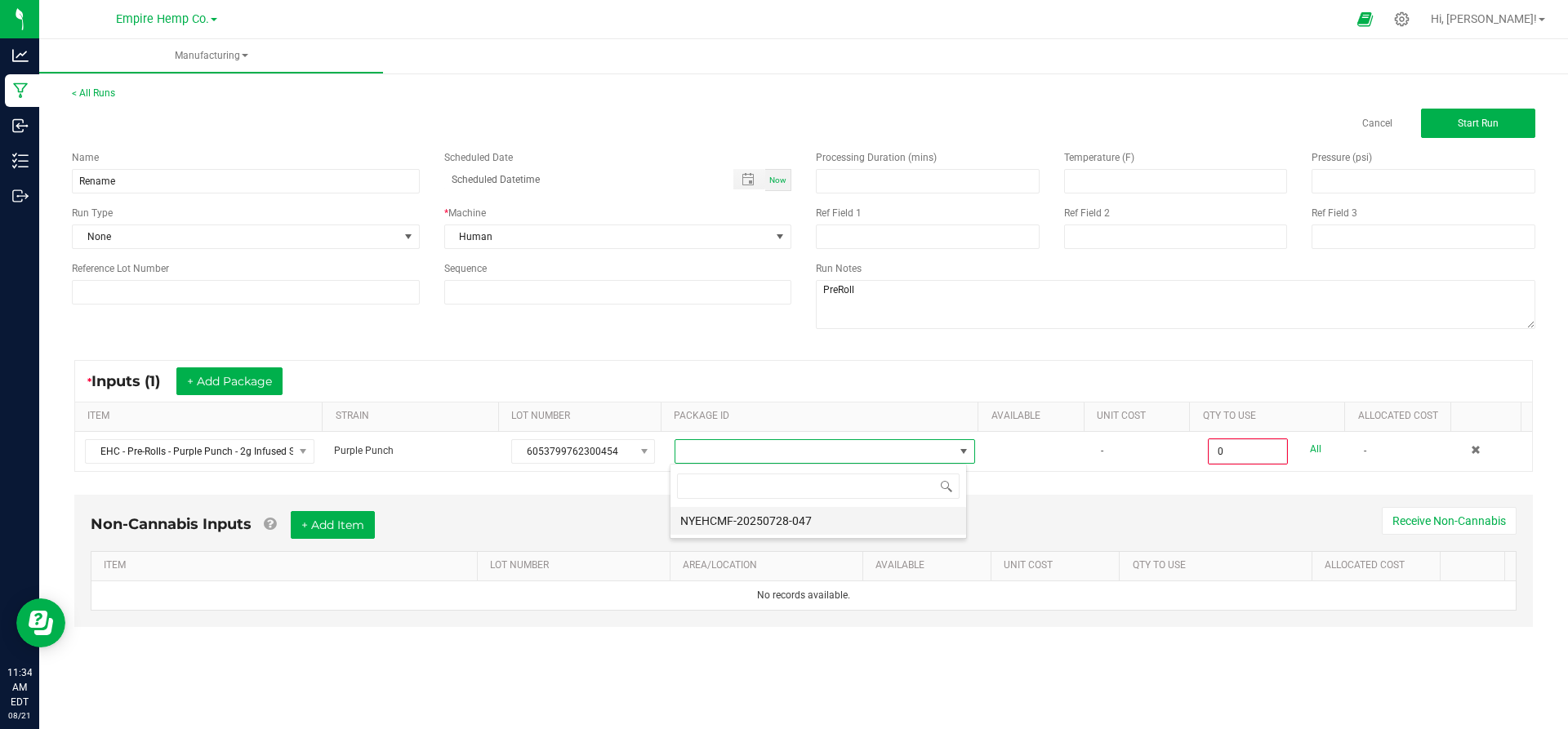
click at [694, 510] on li "NYEHCMF-20250728-047" at bounding box center [818, 521] width 296 height 27
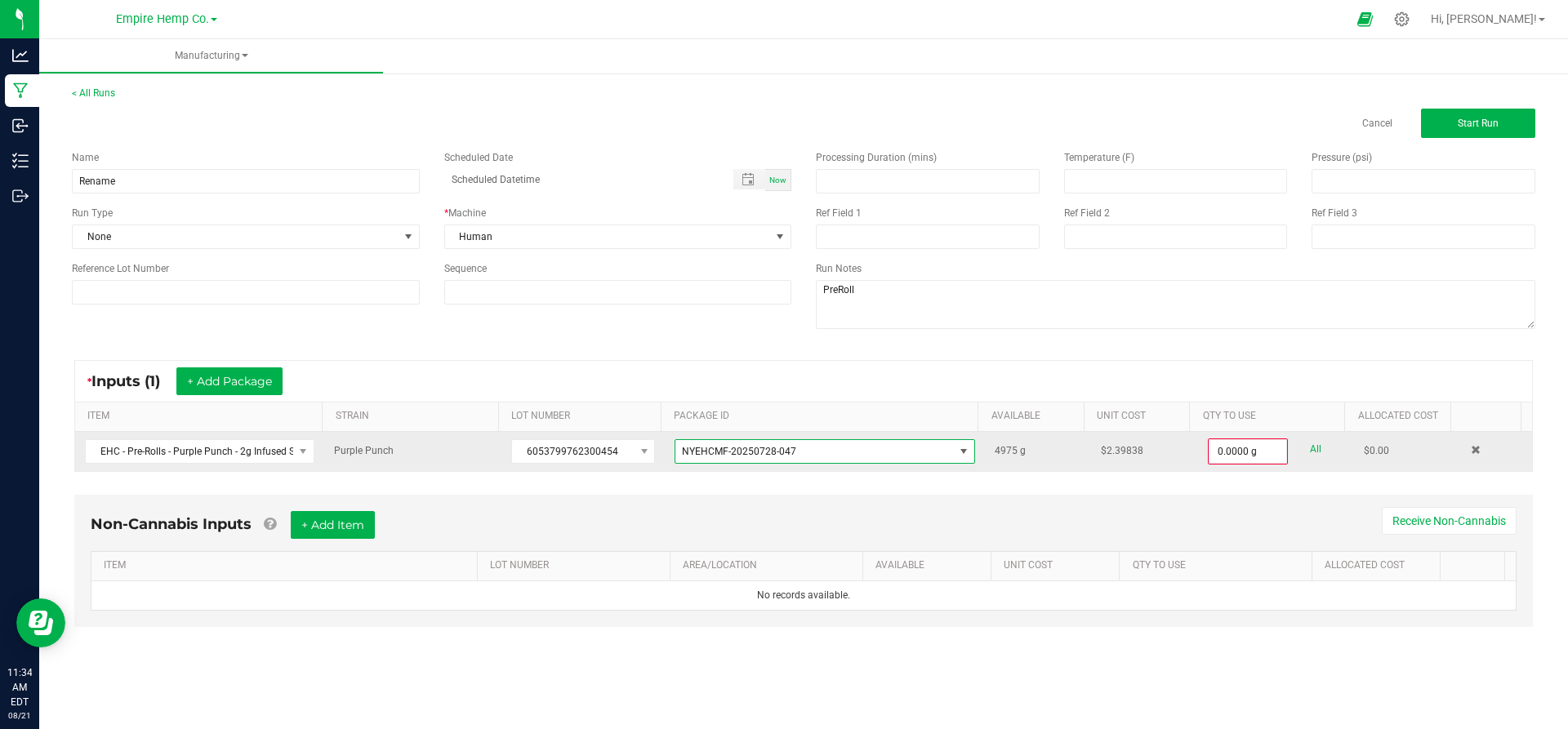
click at [1310, 445] on link "All" at bounding box center [1316, 450] width 12 height 22
type input "4975.0000 g"
click at [1444, 130] on button "Start Run" at bounding box center [1477, 123] width 114 height 29
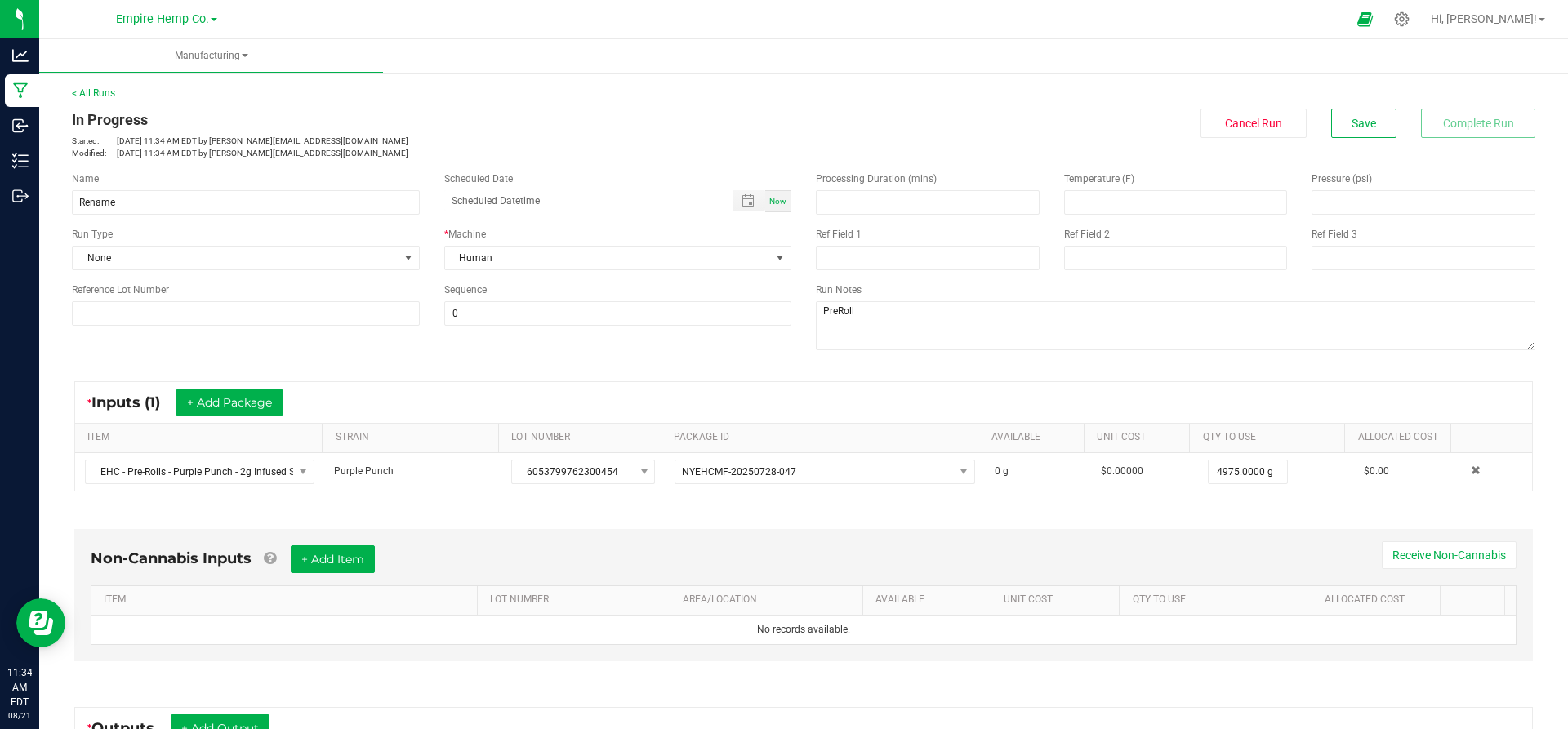
scroll to position [122, 0]
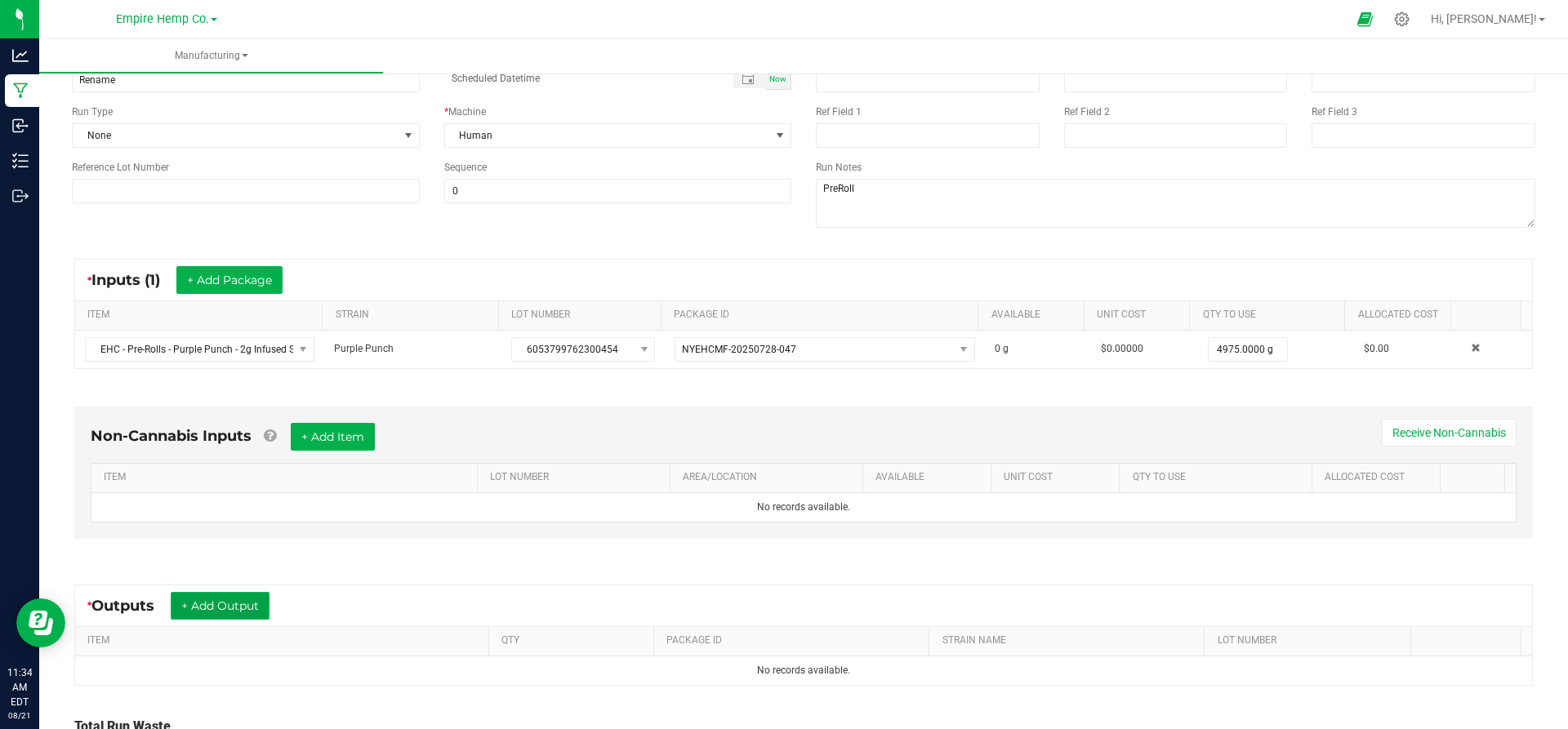
click at [241, 599] on button "+ Add Output" at bounding box center [220, 606] width 99 height 27
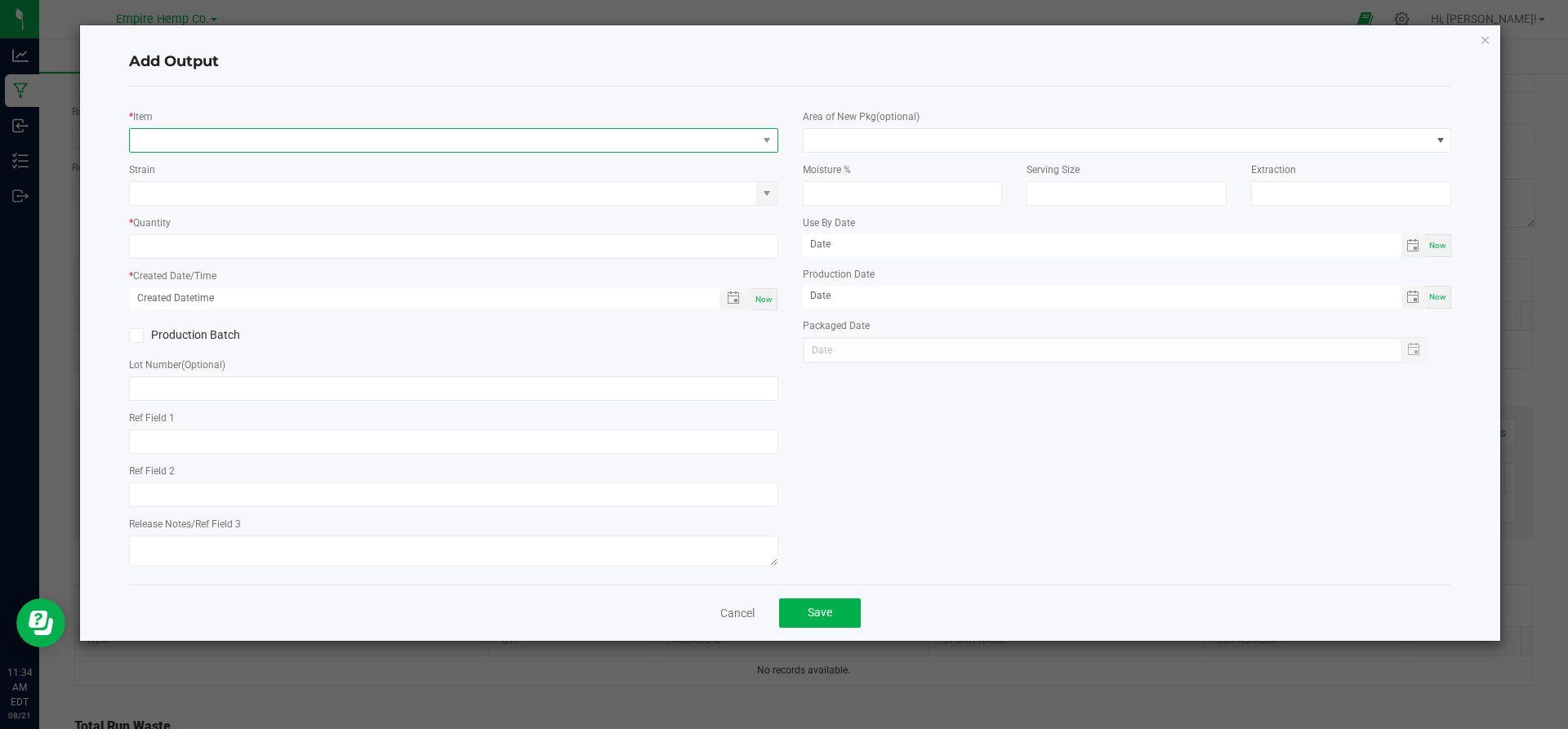
click at [388, 137] on span "NO DATA FOUND" at bounding box center [444, 140] width 627 height 22
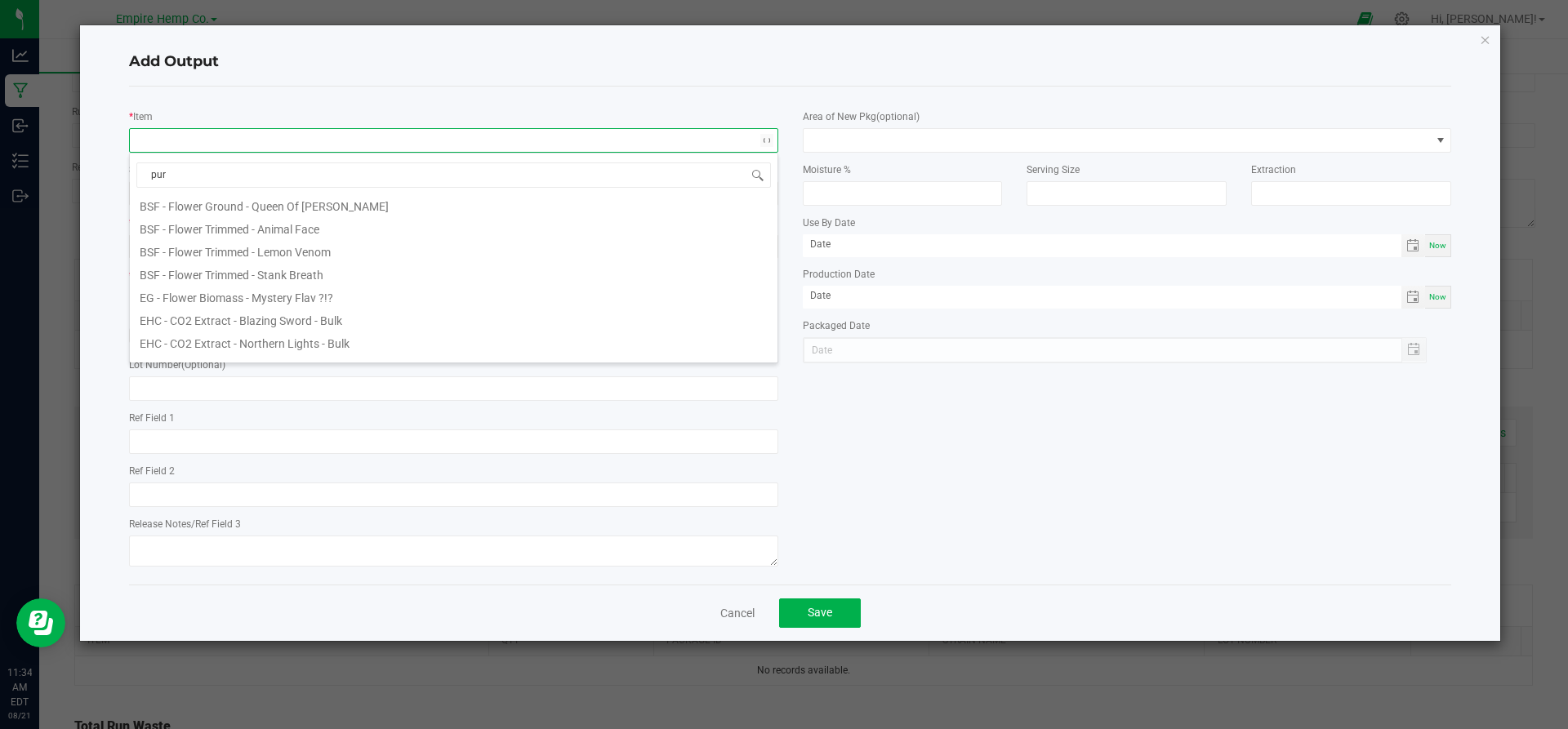
scroll to position [0, 0]
type input "purple"
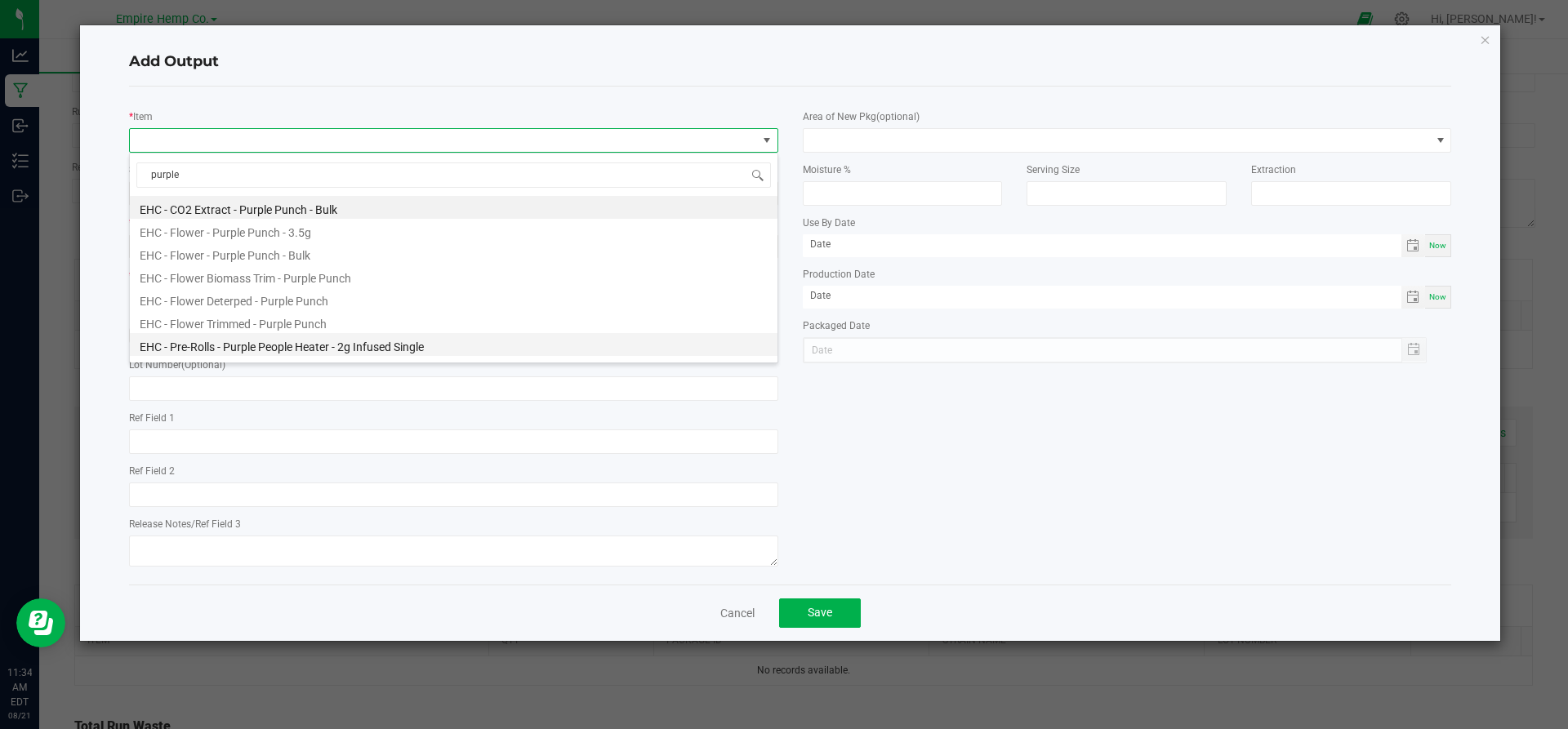
click at [333, 349] on li "EHC - Pre-Rolls - Purple People Heater - 2g Infused Single" at bounding box center [453, 344] width 648 height 22
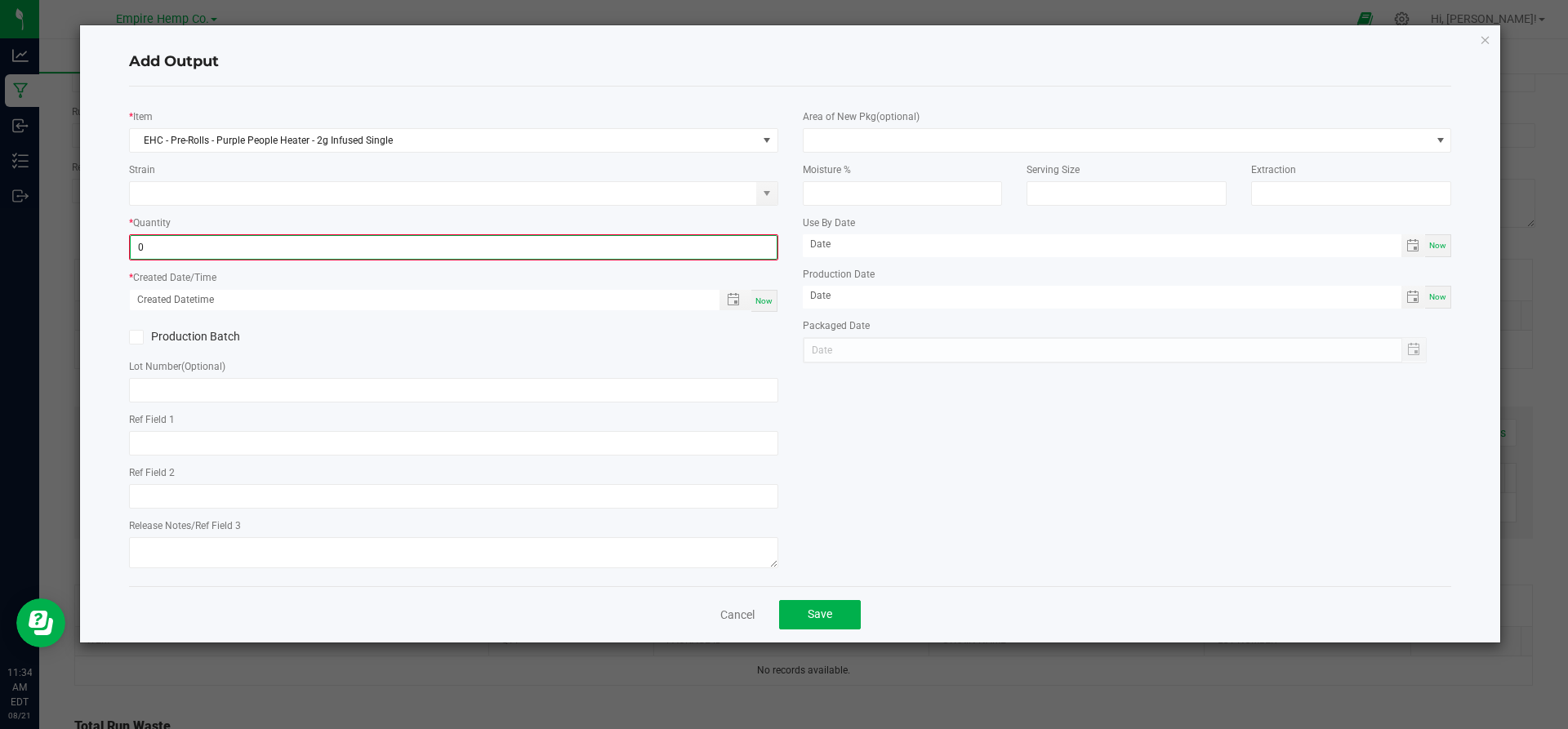
click at [319, 252] on input "0" at bounding box center [453, 247] width 646 height 22
type input "0.0000 g"
click at [1490, 43] on icon "button" at bounding box center [1485, 39] width 12 height 20
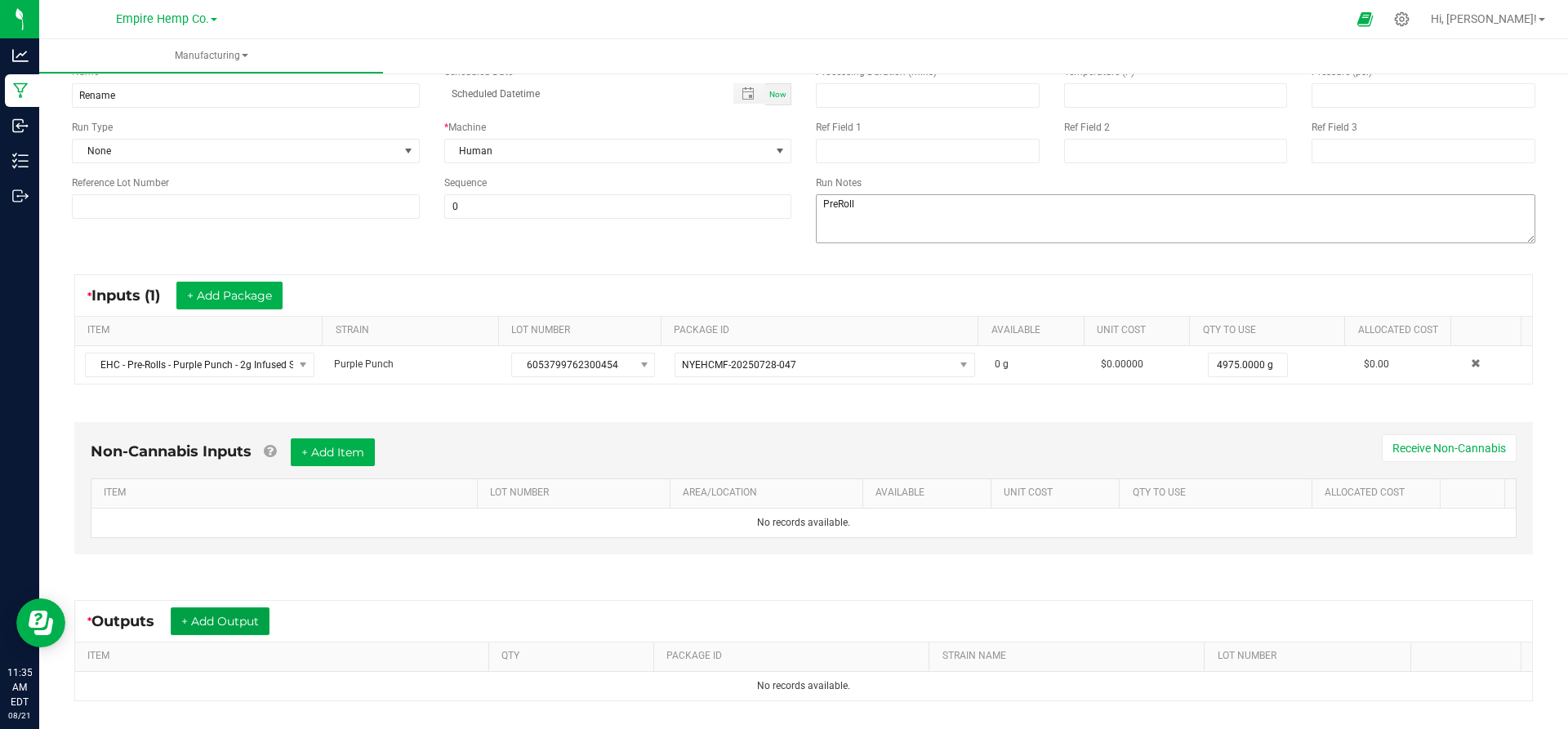
scroll to position [128, 0]
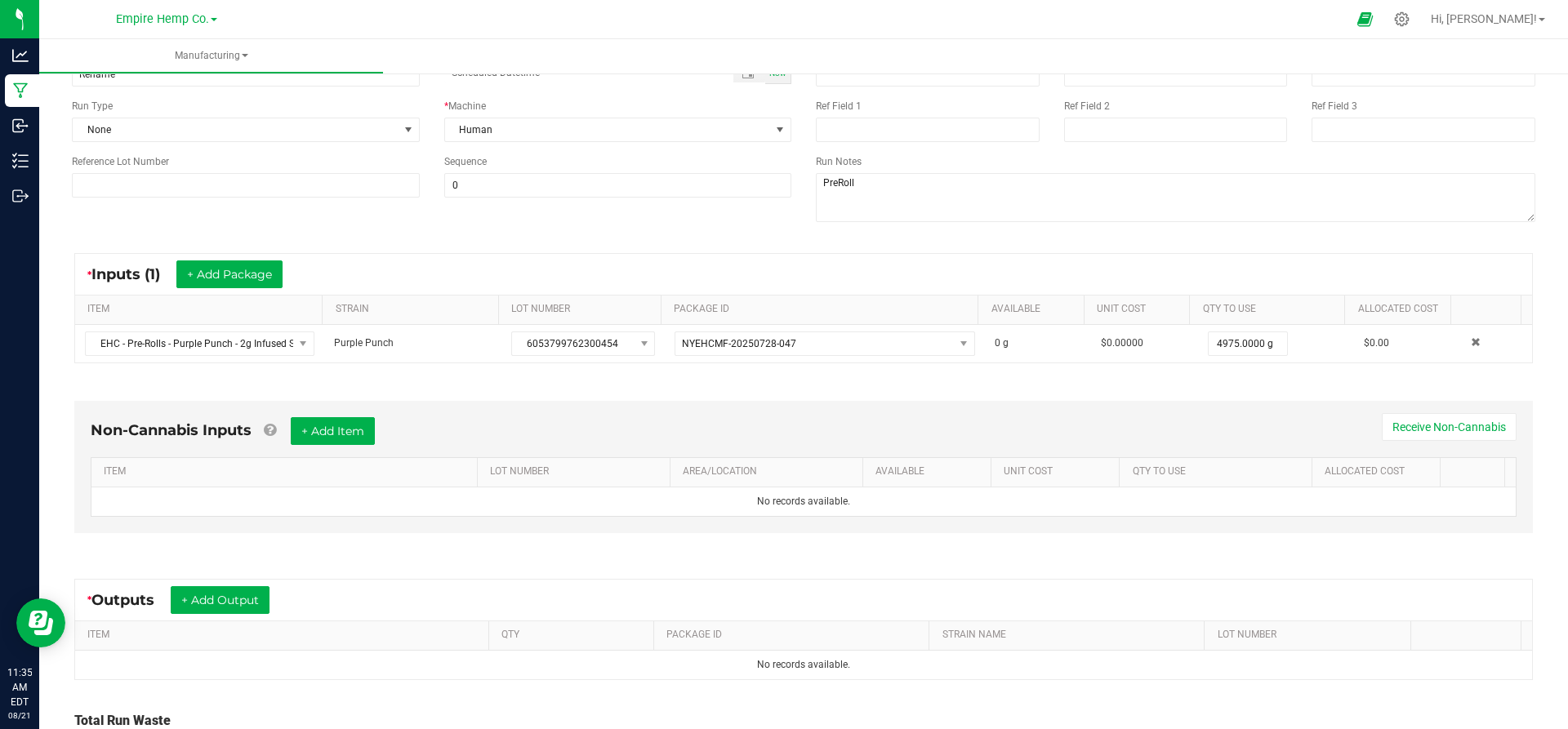
click at [236, 584] on div "* Outputs + Add Output" at bounding box center [803, 600] width 1457 height 41
click at [223, 608] on button "+ Add Output" at bounding box center [220, 600] width 99 height 27
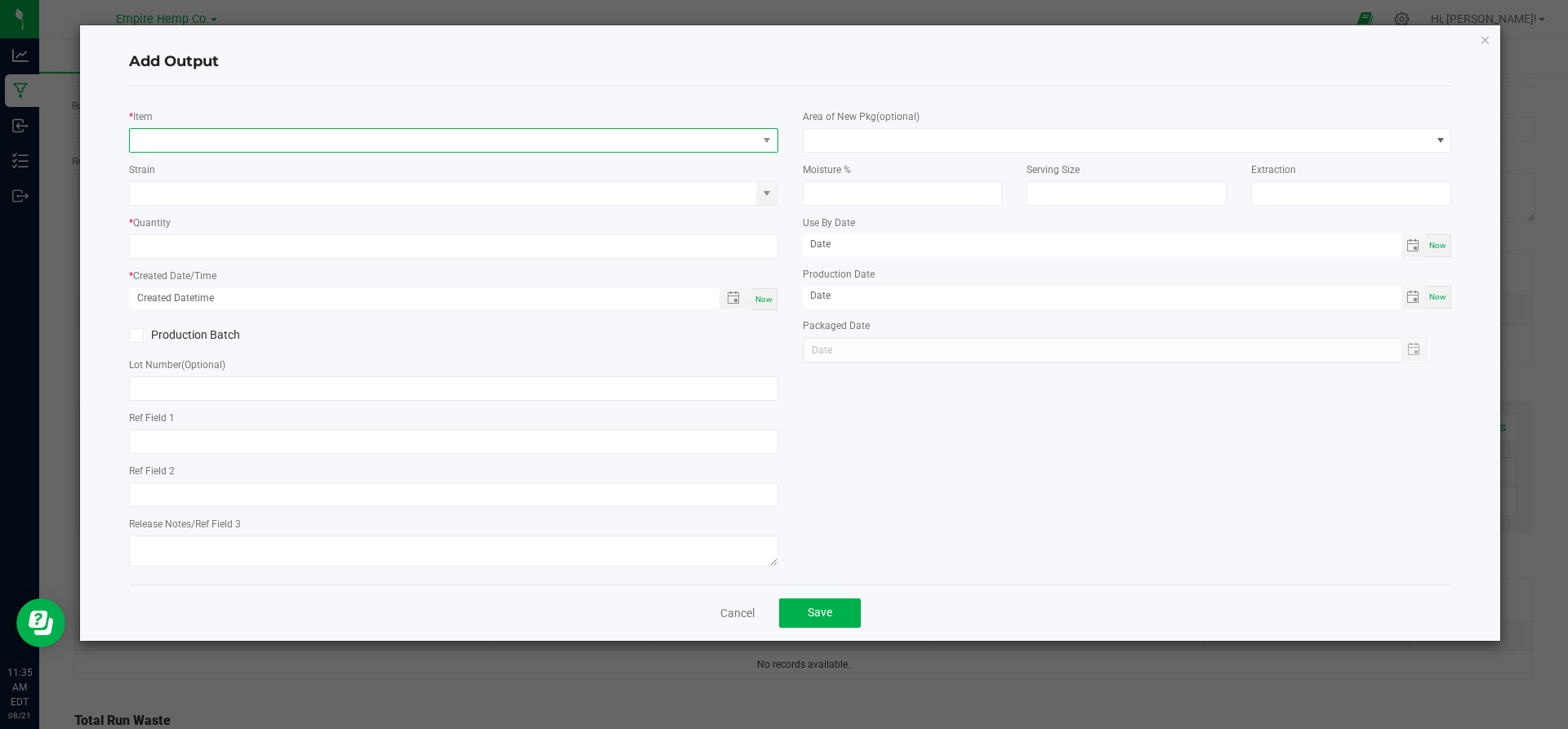
click at [311, 144] on span "NO DATA FOUND" at bounding box center [444, 140] width 627 height 22
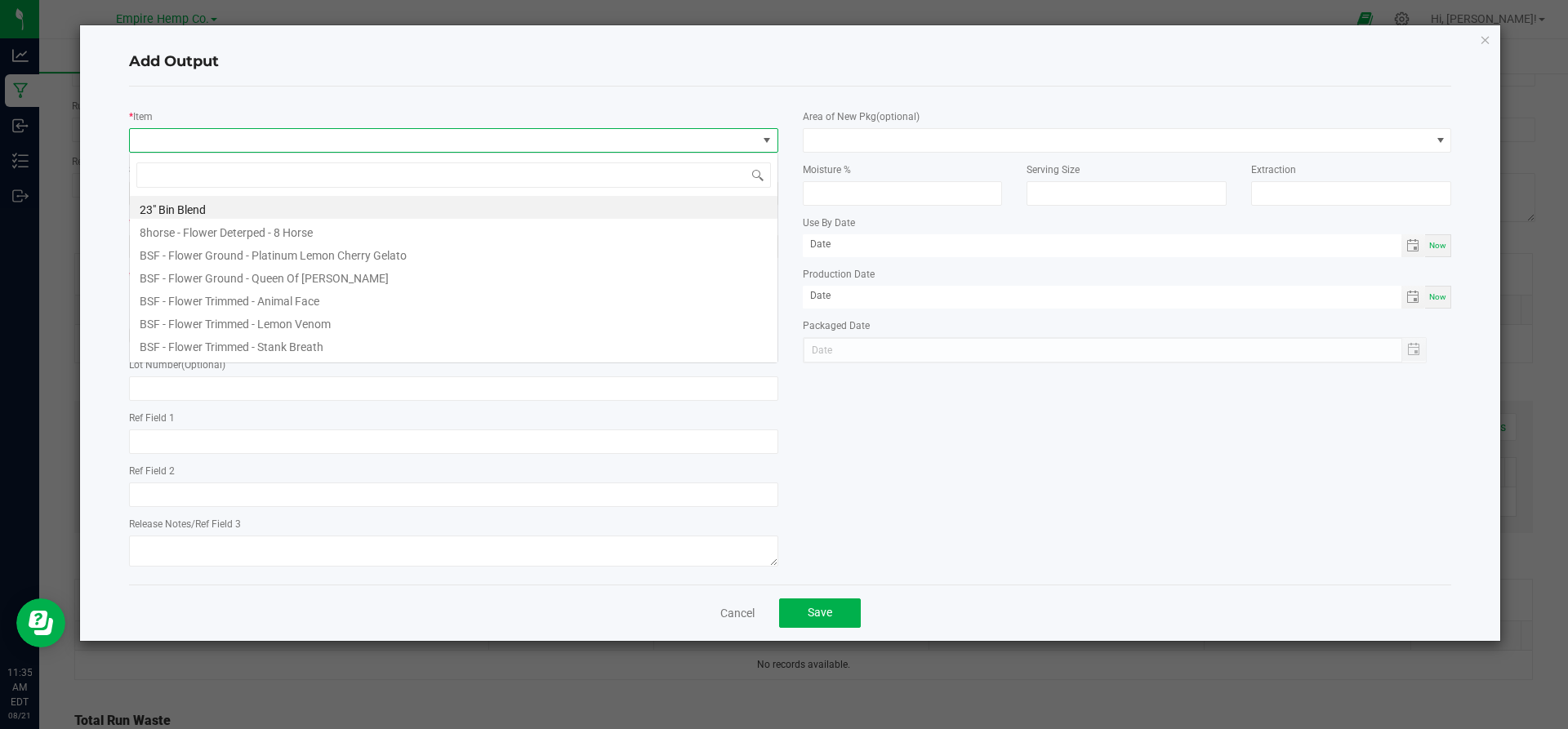
scroll to position [24, 649]
type input "purple"
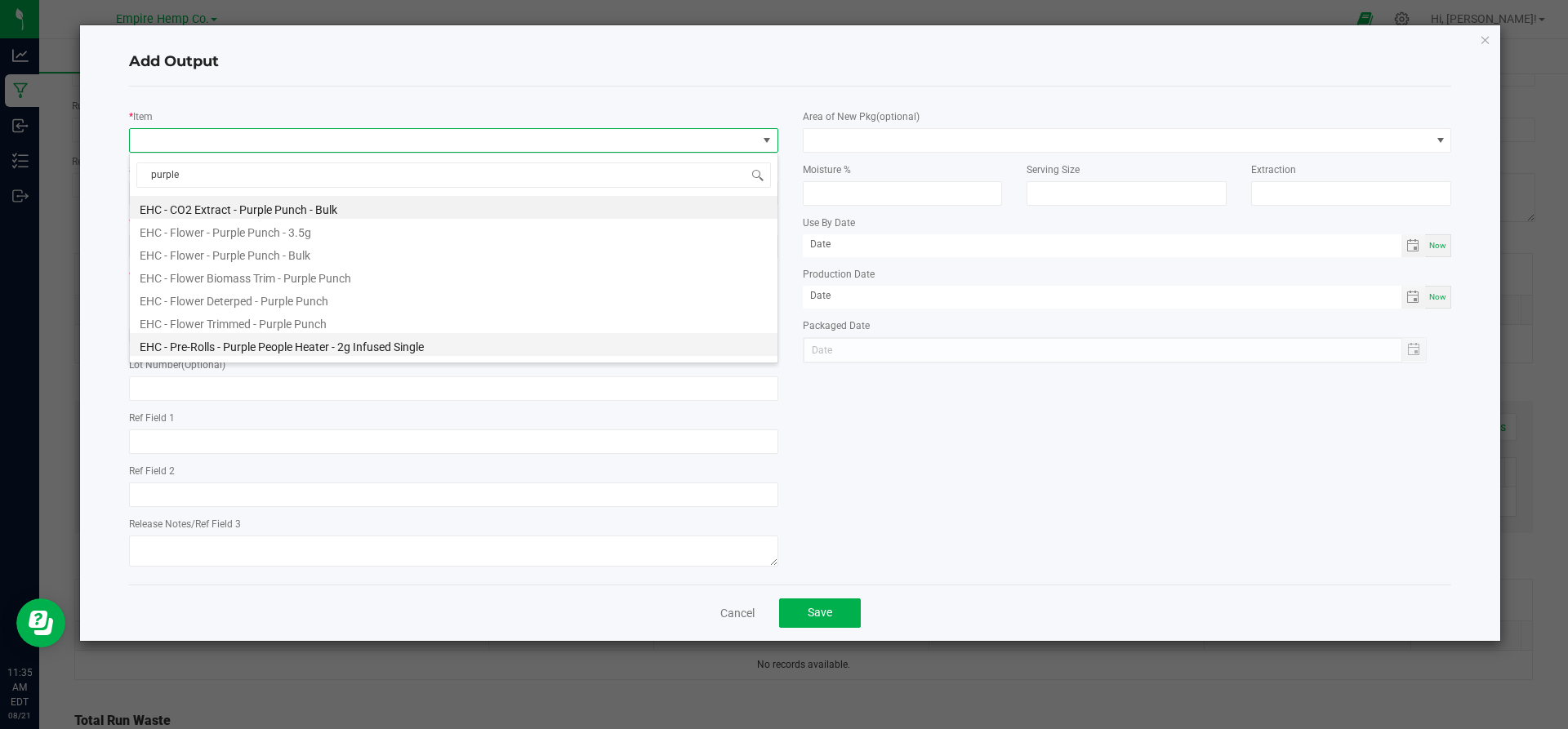
click at [320, 342] on li "EHC - Pre-Rolls - Purple People Heater - 2g Infused Single" at bounding box center [453, 344] width 648 height 22
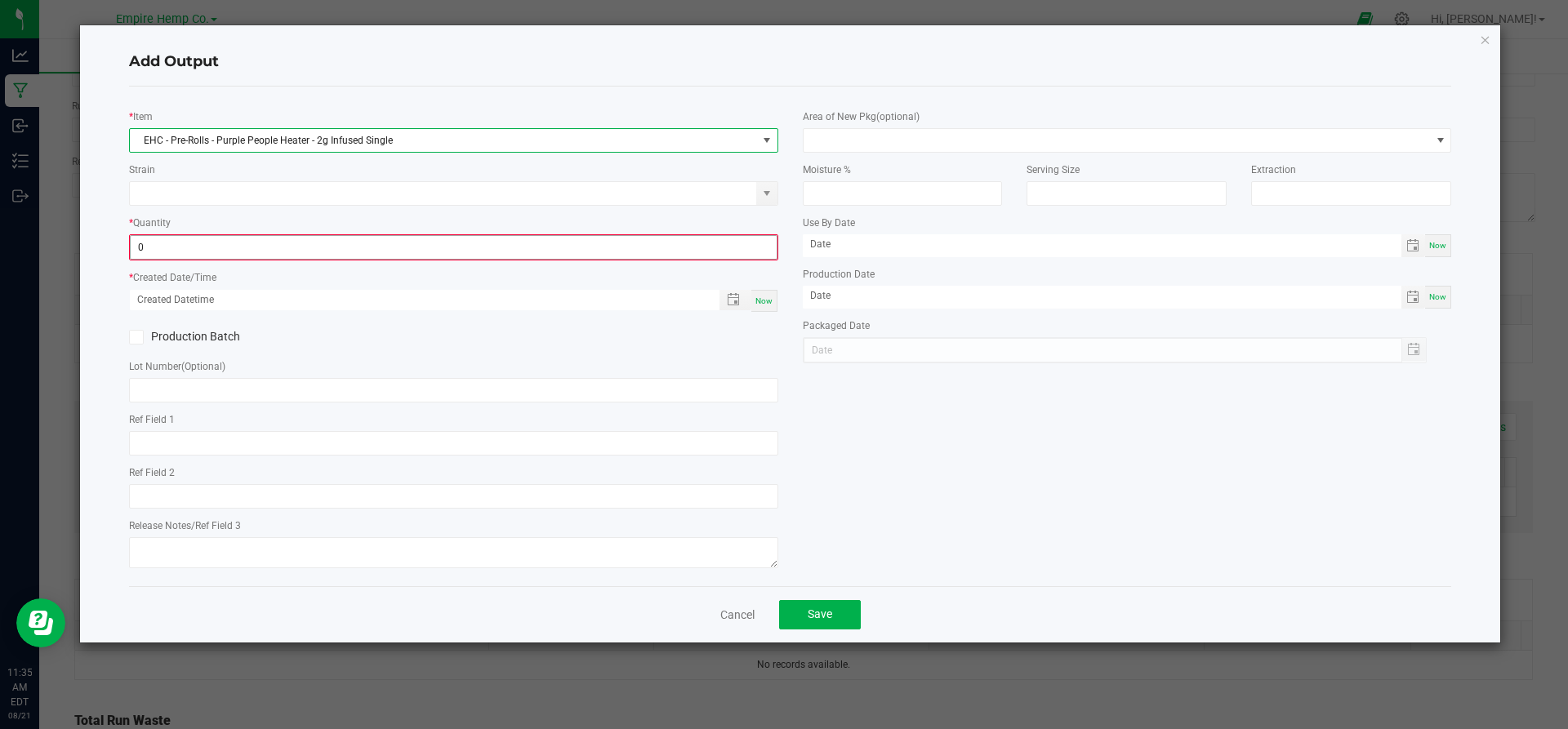
click at [293, 247] on input "0" at bounding box center [453, 247] width 646 height 22
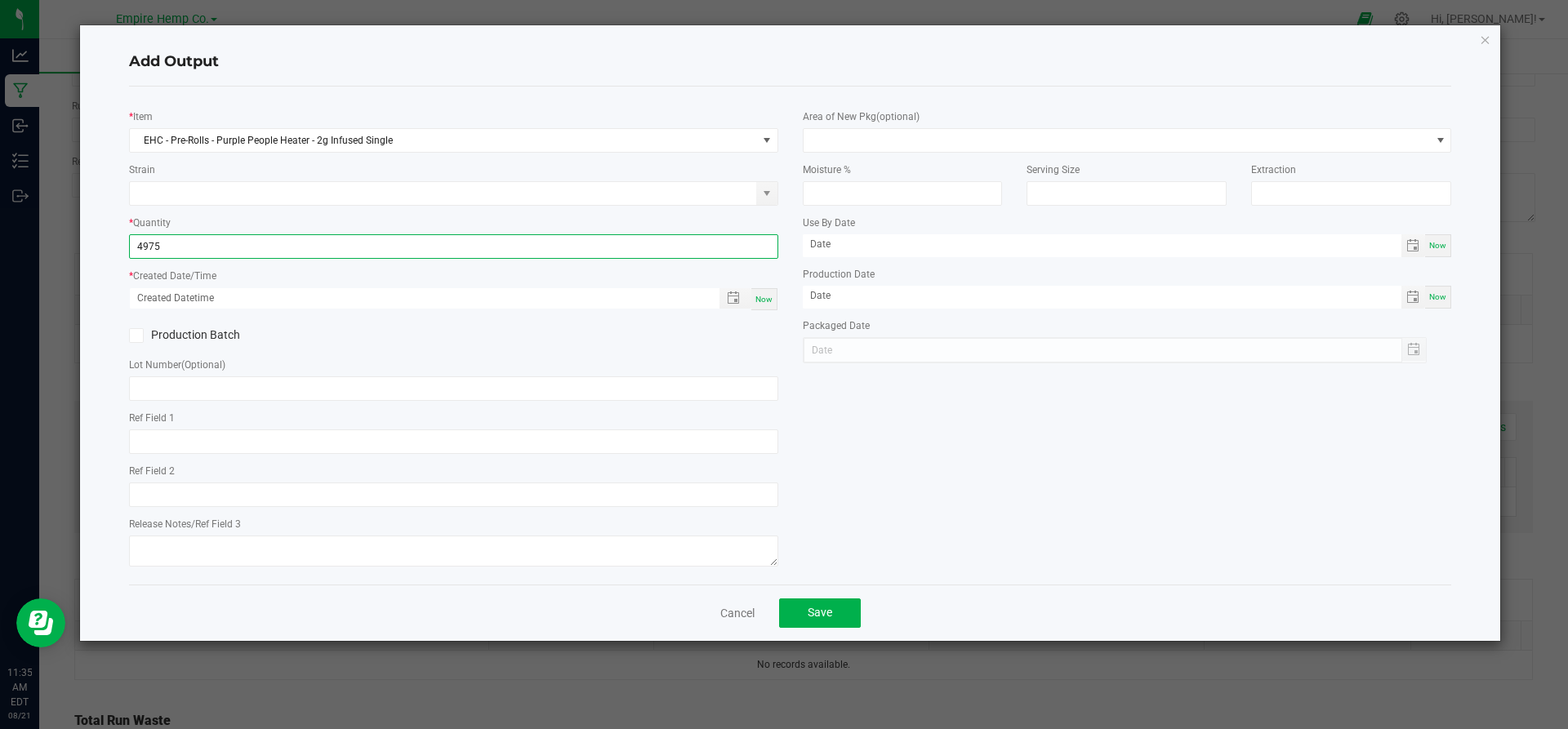
type input "4975.0000 g"
click at [753, 295] on div "Now" at bounding box center [764, 299] width 26 height 22
type input "[DATE] 11:35 AM"
type input "[DATE]"
click at [802, 608] on button "Save" at bounding box center [820, 614] width 82 height 29
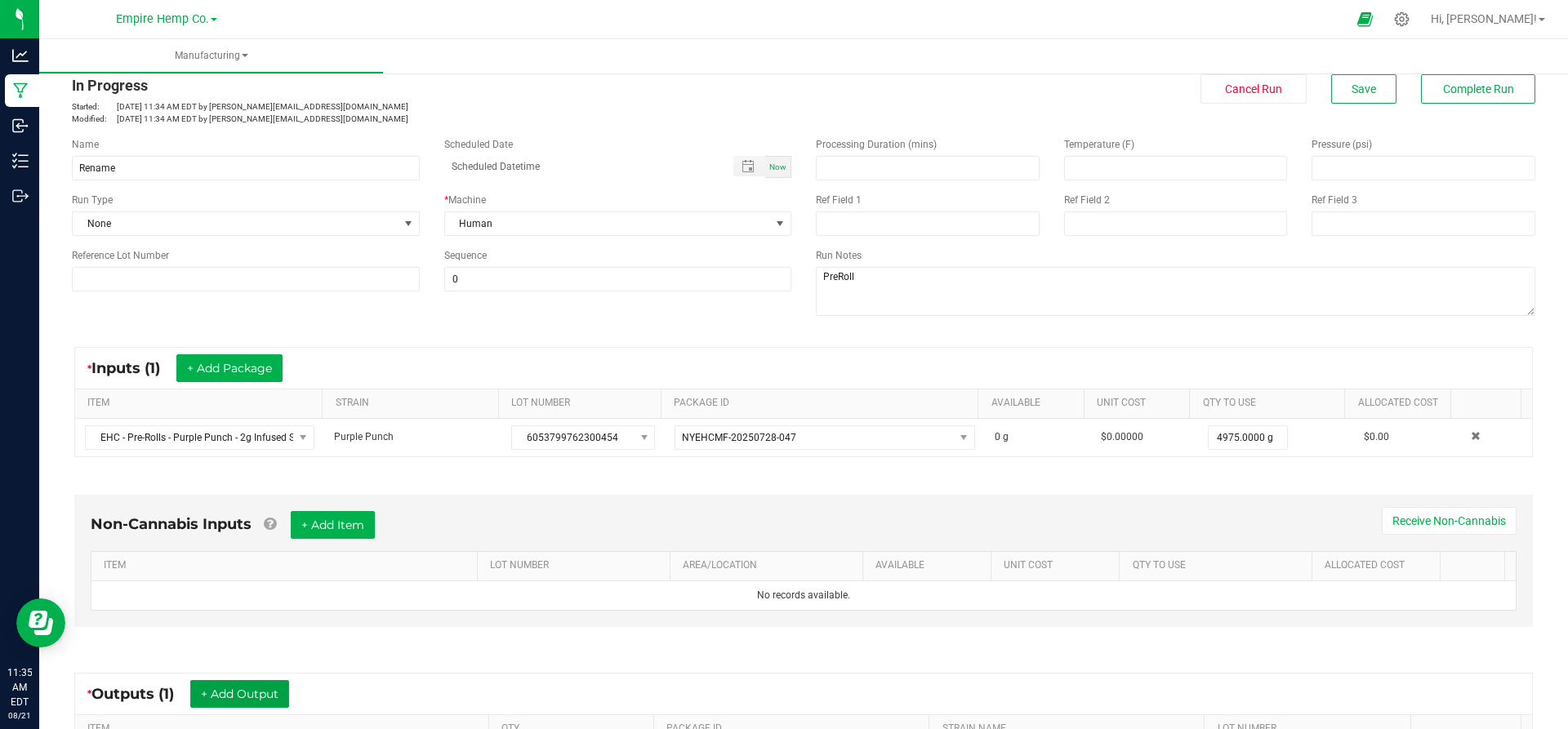
scroll to position [0, 0]
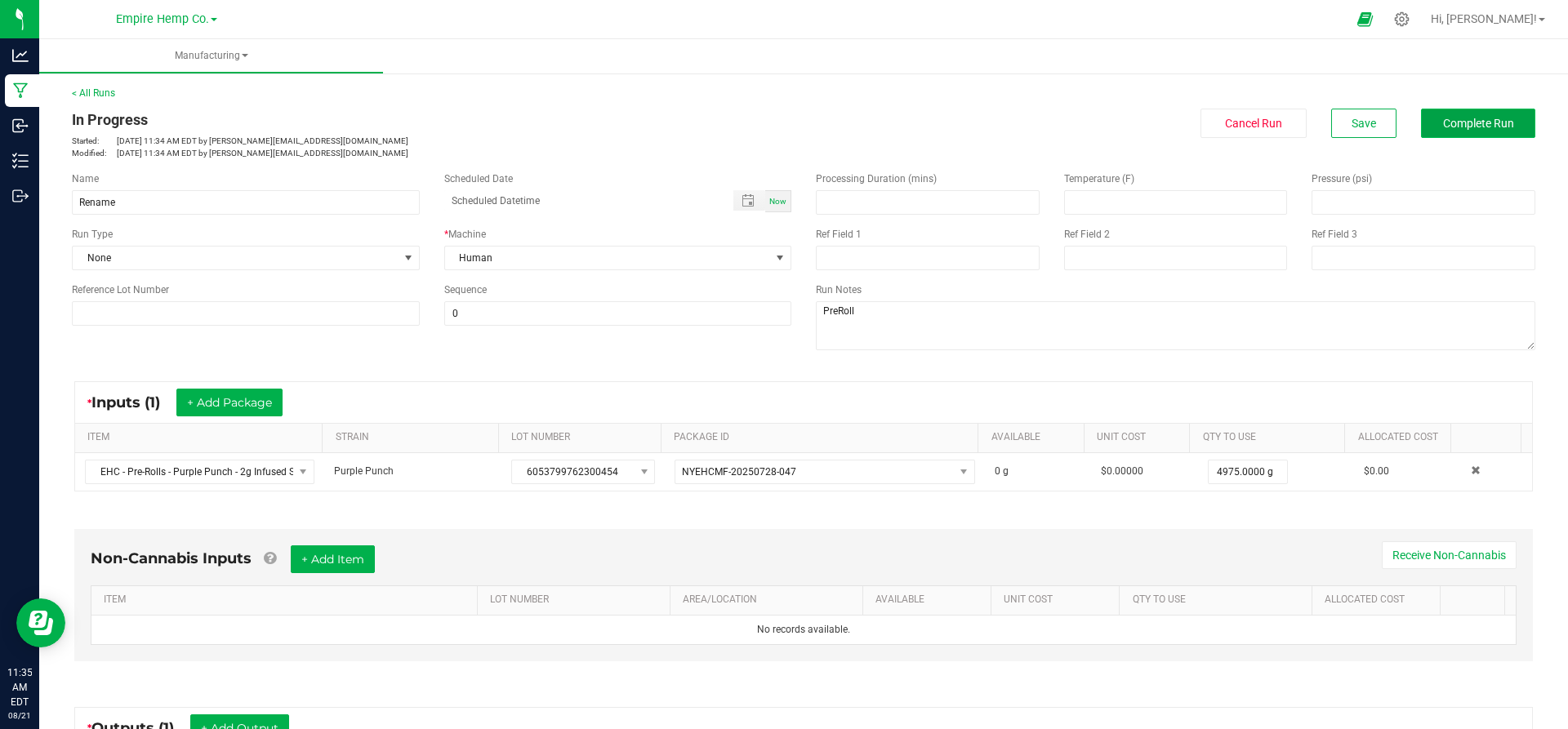
click at [1438, 115] on button "Complete Run" at bounding box center [1477, 123] width 114 height 29
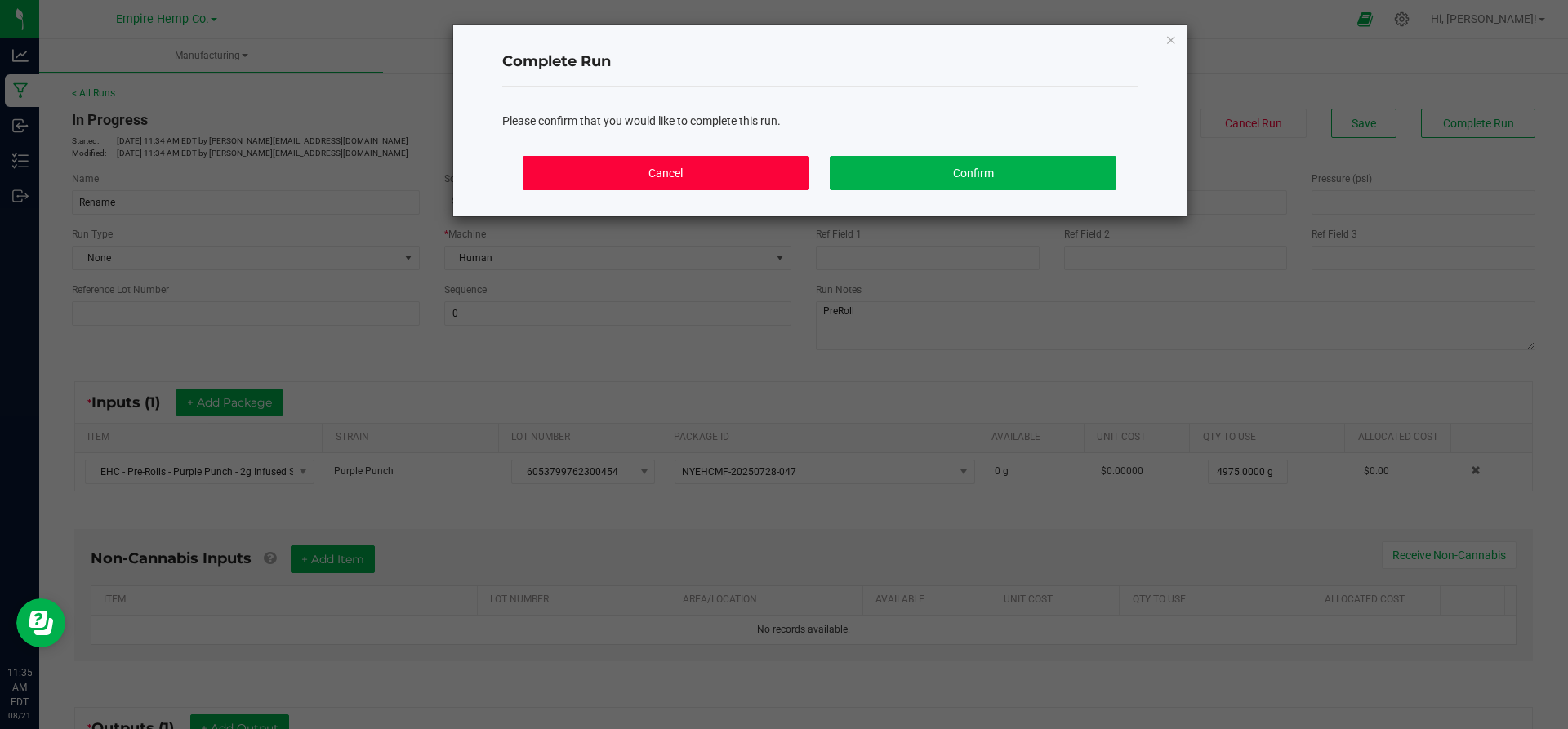
click at [762, 161] on button "Cancel" at bounding box center [665, 173] width 286 height 34
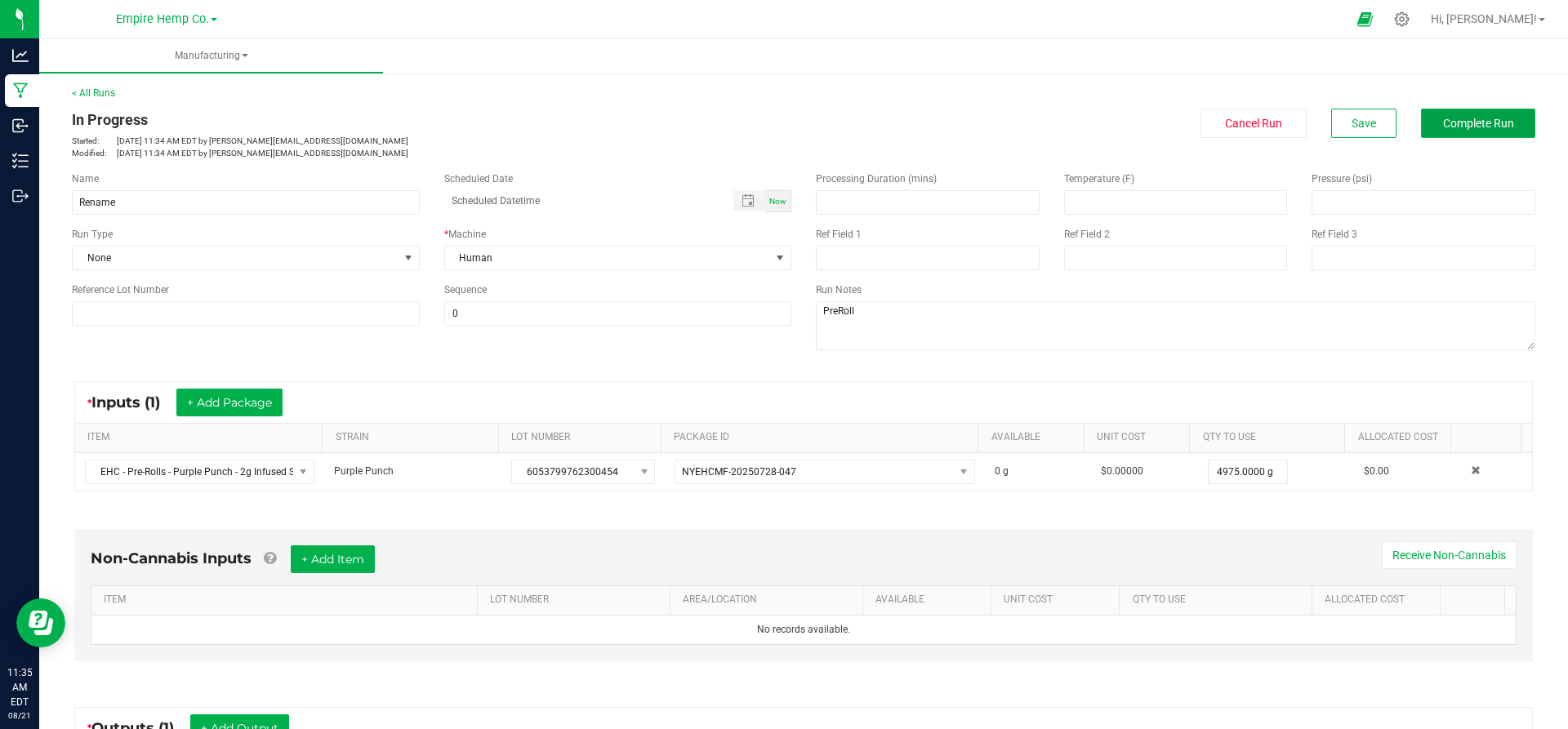
click at [1502, 119] on button "Complete Run" at bounding box center [1477, 123] width 114 height 29
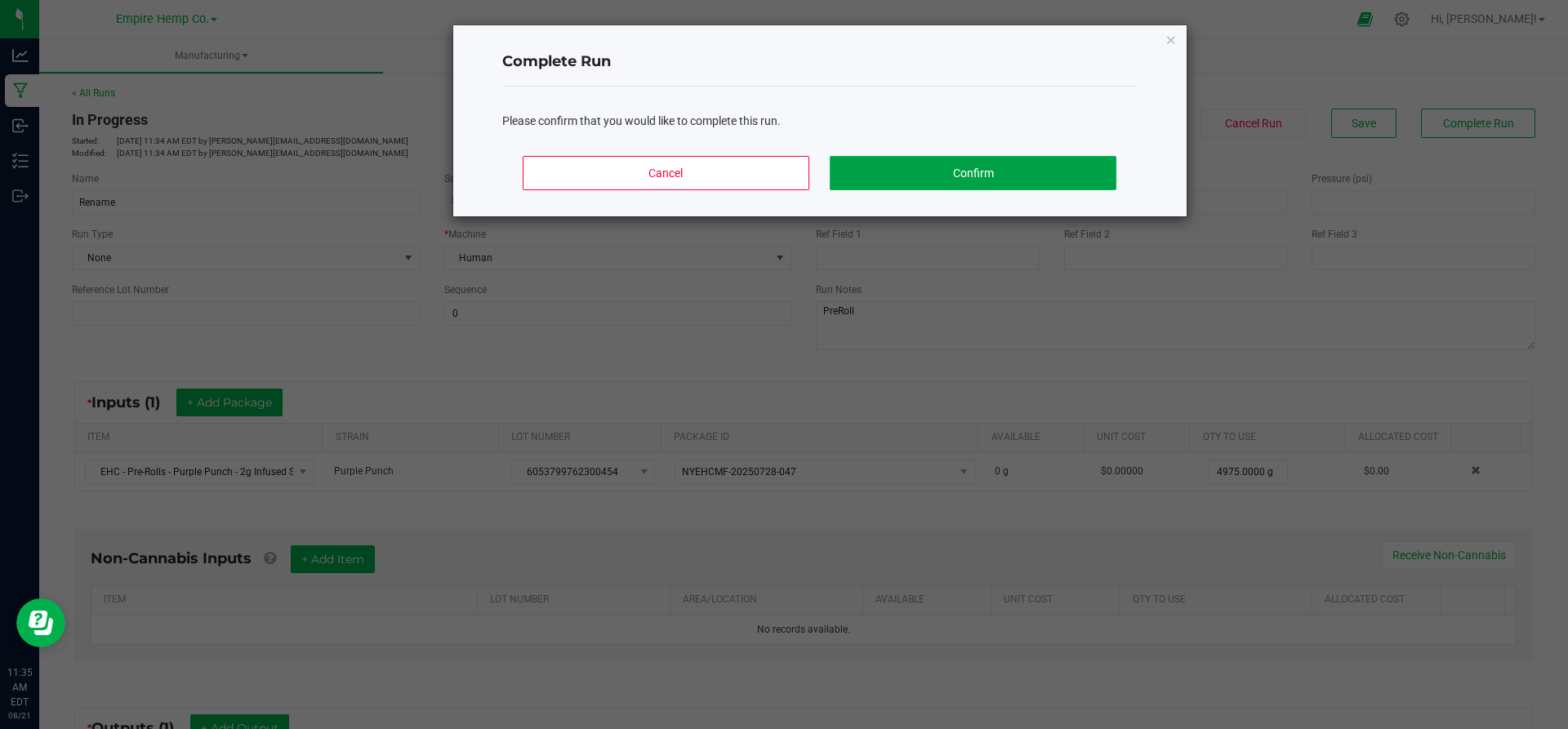
click at [1051, 160] on button "Confirm" at bounding box center [972, 173] width 286 height 34
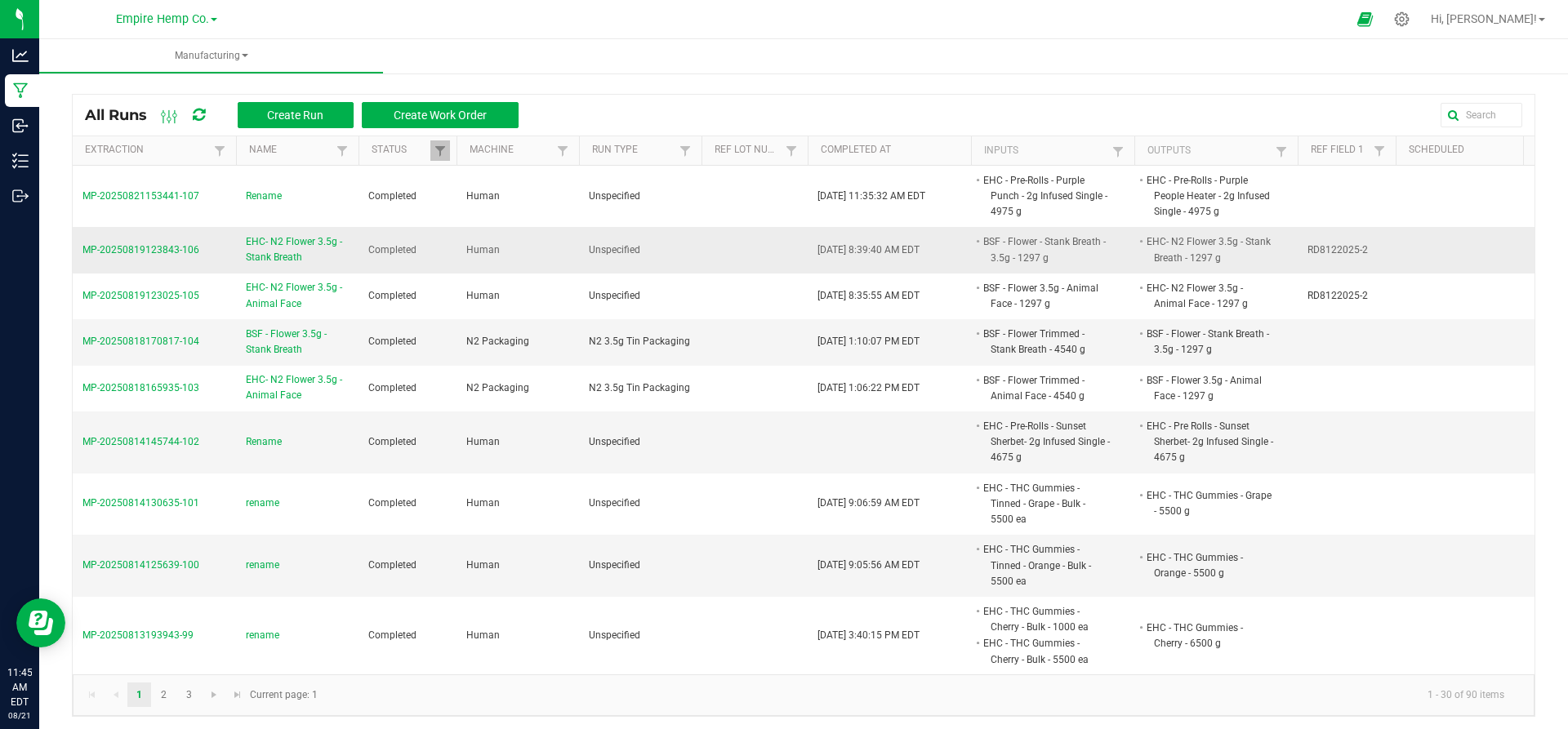
click at [301, 242] on span "EHC- N2 Flower 3.5g - Stank Breath" at bounding box center [297, 250] width 103 height 31
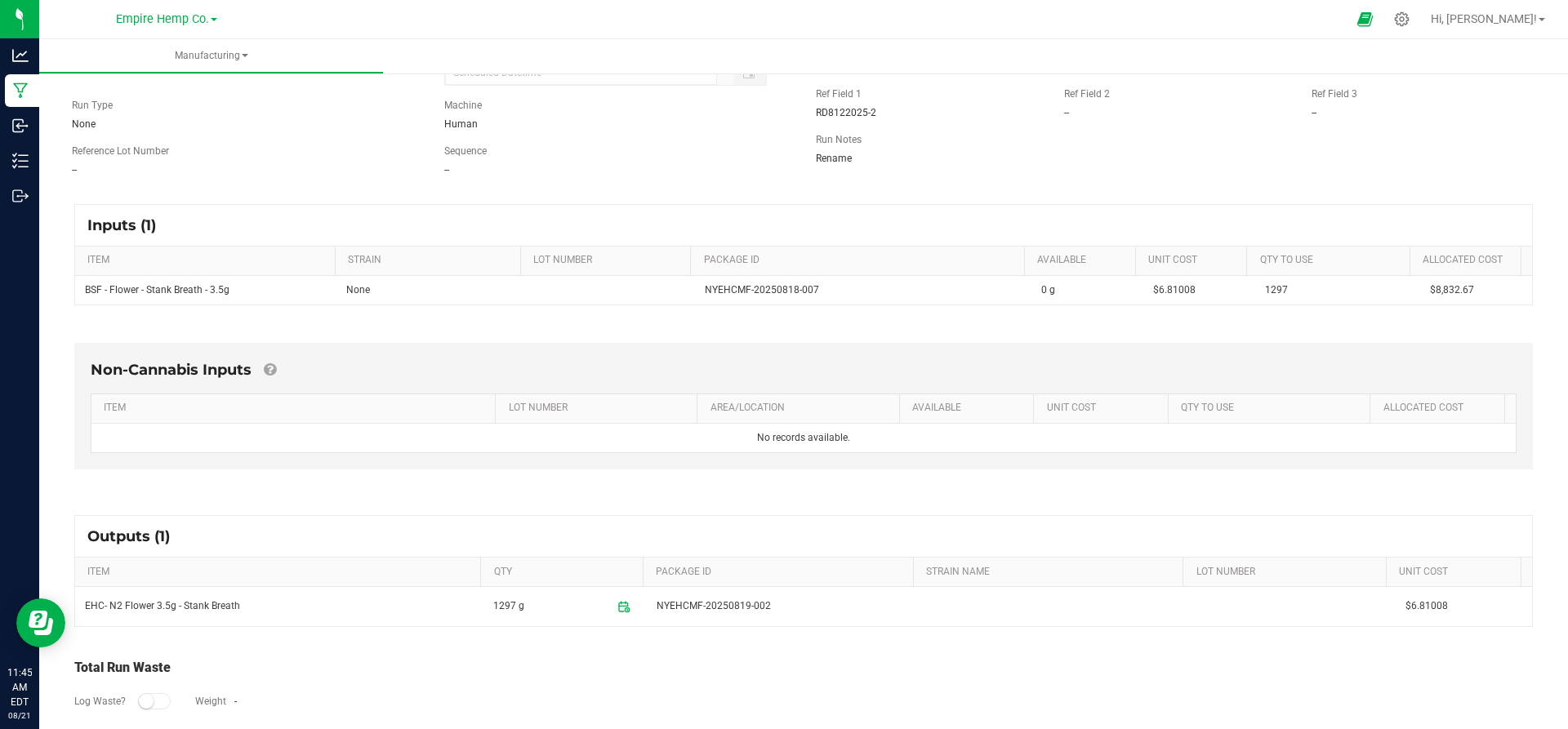
scroll to position [132, 0]
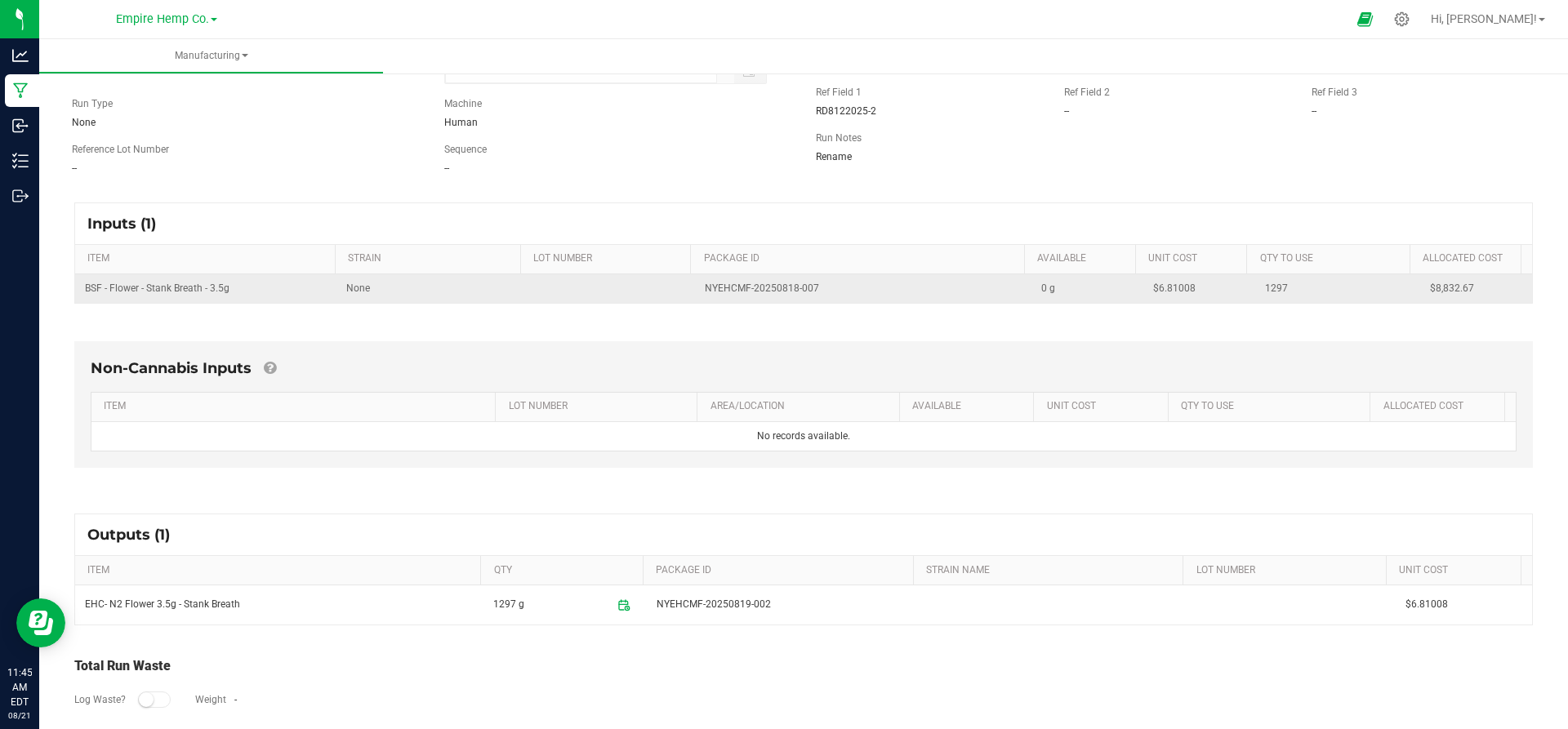
drag, startPoint x: 695, startPoint y: 290, endPoint x: 830, endPoint y: 297, distance: 135.2
click at [830, 297] on td "NYEHCMF-20250818-007" at bounding box center [863, 288] width 336 height 28
copy span "NYEHCMF-20250818-007"
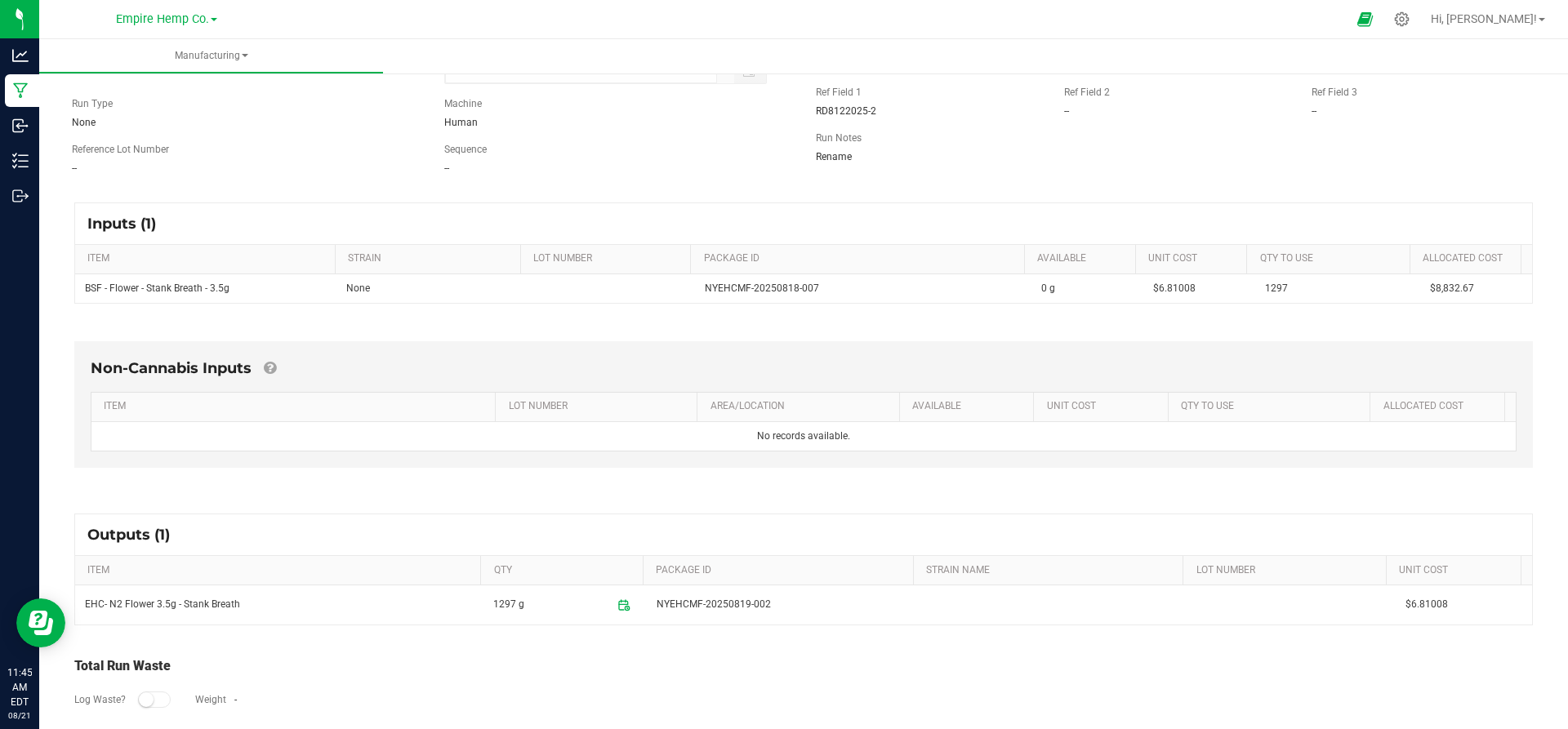
click at [855, 237] on div "Inputs (1)" at bounding box center [803, 224] width 1457 height 41
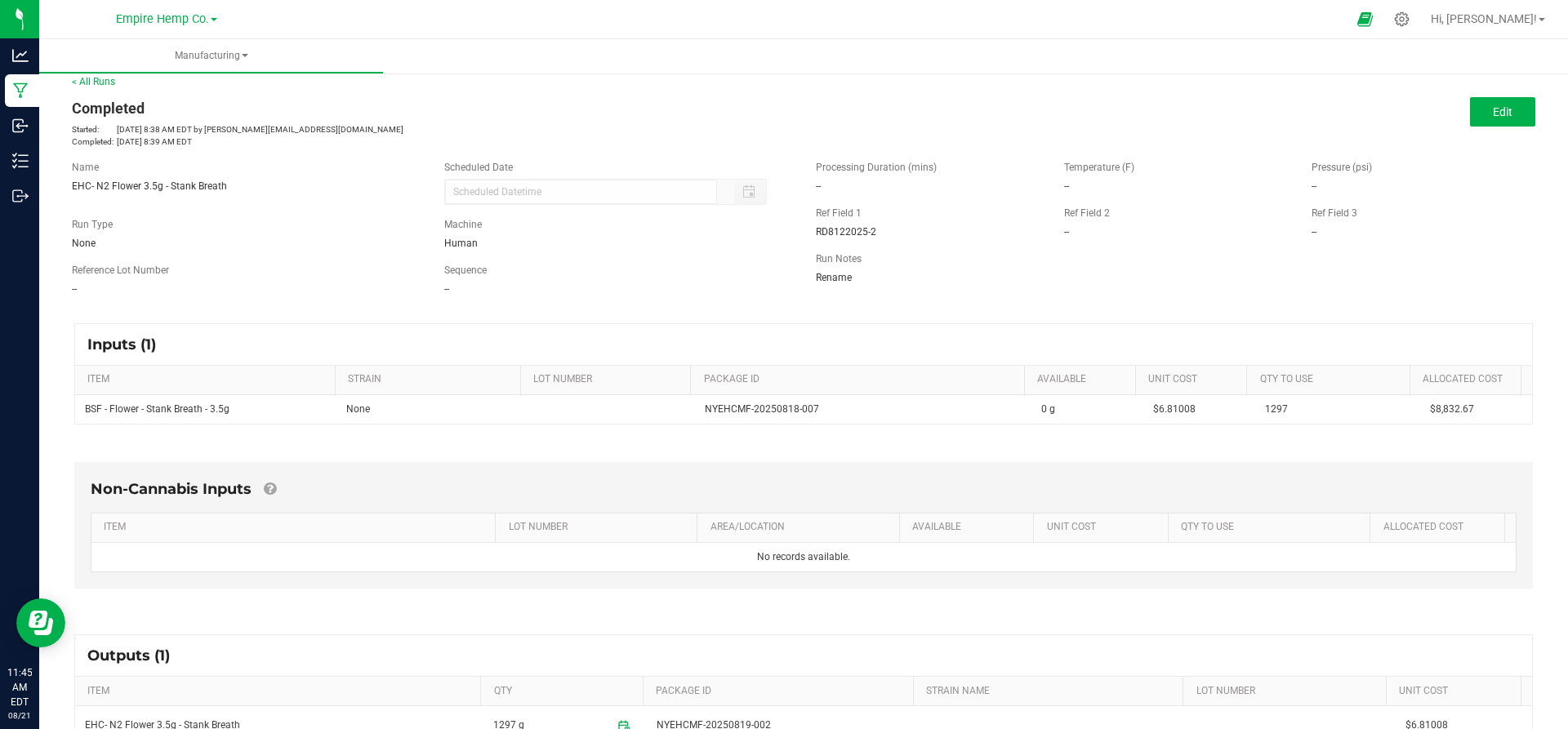
scroll to position [0, 0]
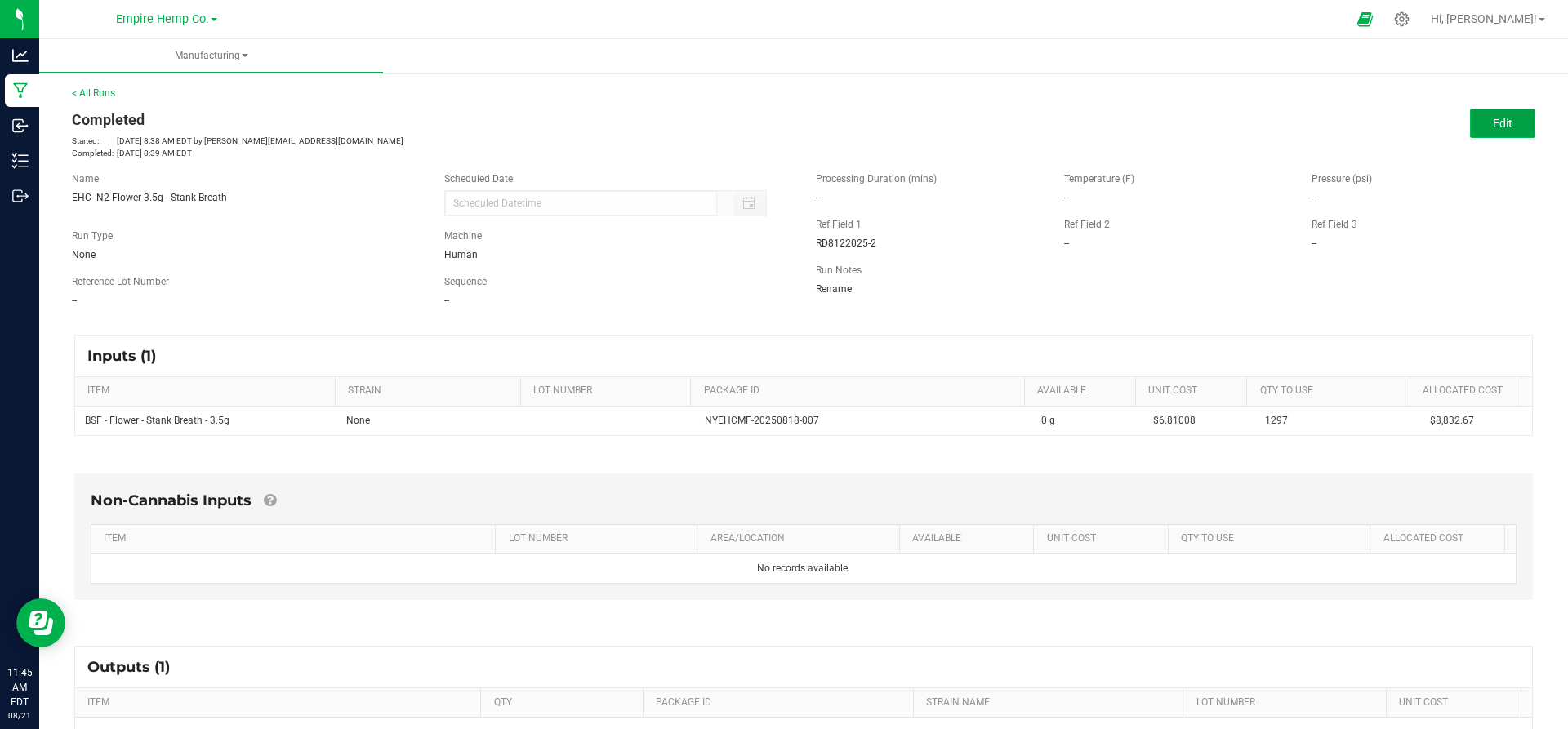
click at [1499, 124] on span "Edit" at bounding box center [1503, 123] width 20 height 13
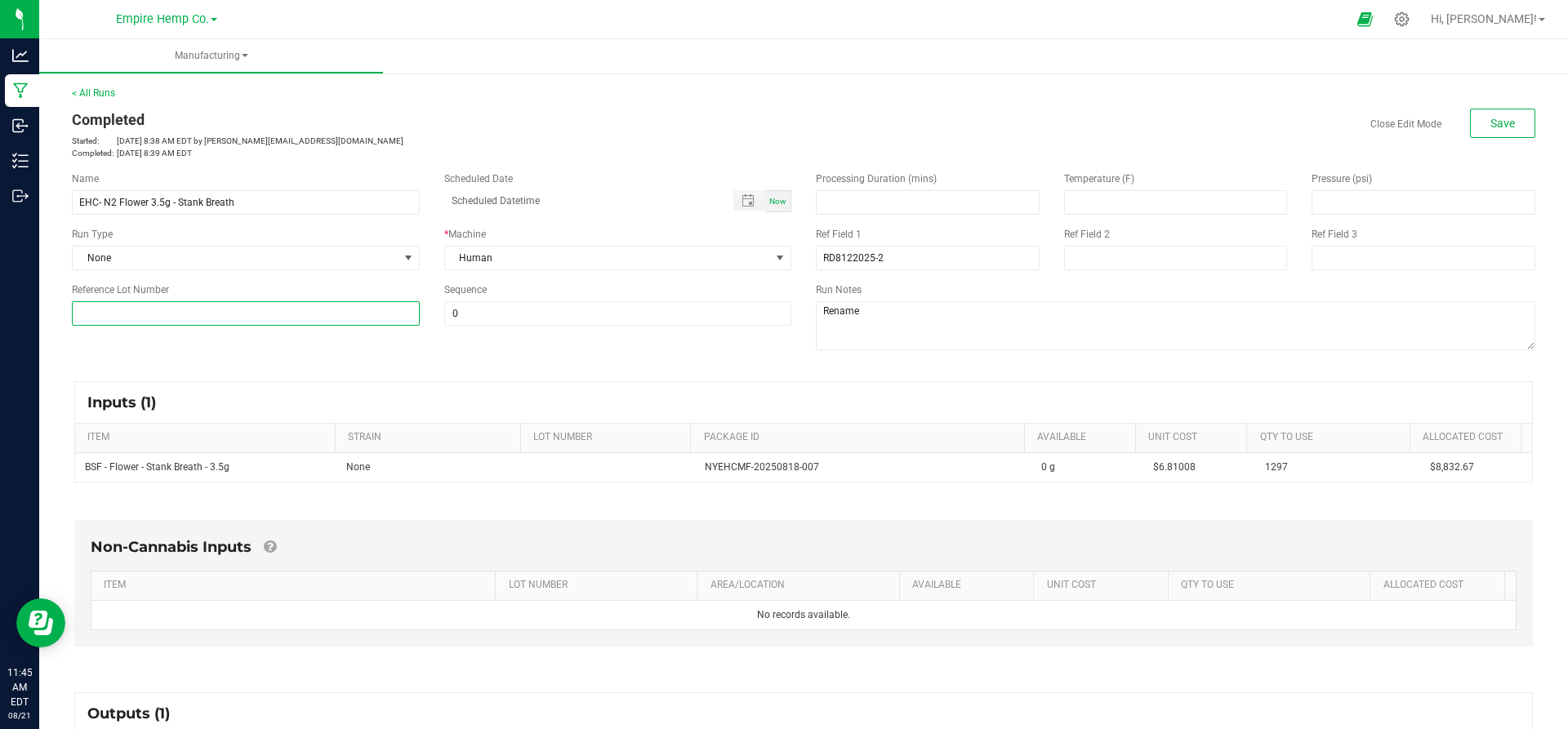
click at [271, 303] on input at bounding box center [246, 313] width 348 height 24
click at [564, 359] on div "Name EHC- N2 Flower 3.5g - Stank Breath Scheduled Date Now Run Type None * Mach…" at bounding box center [803, 263] width 1488 height 207
click at [558, 102] on div "< All Runs Completed Started: [DATE] 8:38 AM EDT by [PERSON_NAME][EMAIL_ADDRESS…" at bounding box center [804, 122] width 1463 height 73
click at [557, 415] on div "Inputs (1)" at bounding box center [803, 403] width 1457 height 41
click at [275, 316] on input at bounding box center [246, 313] width 348 height 24
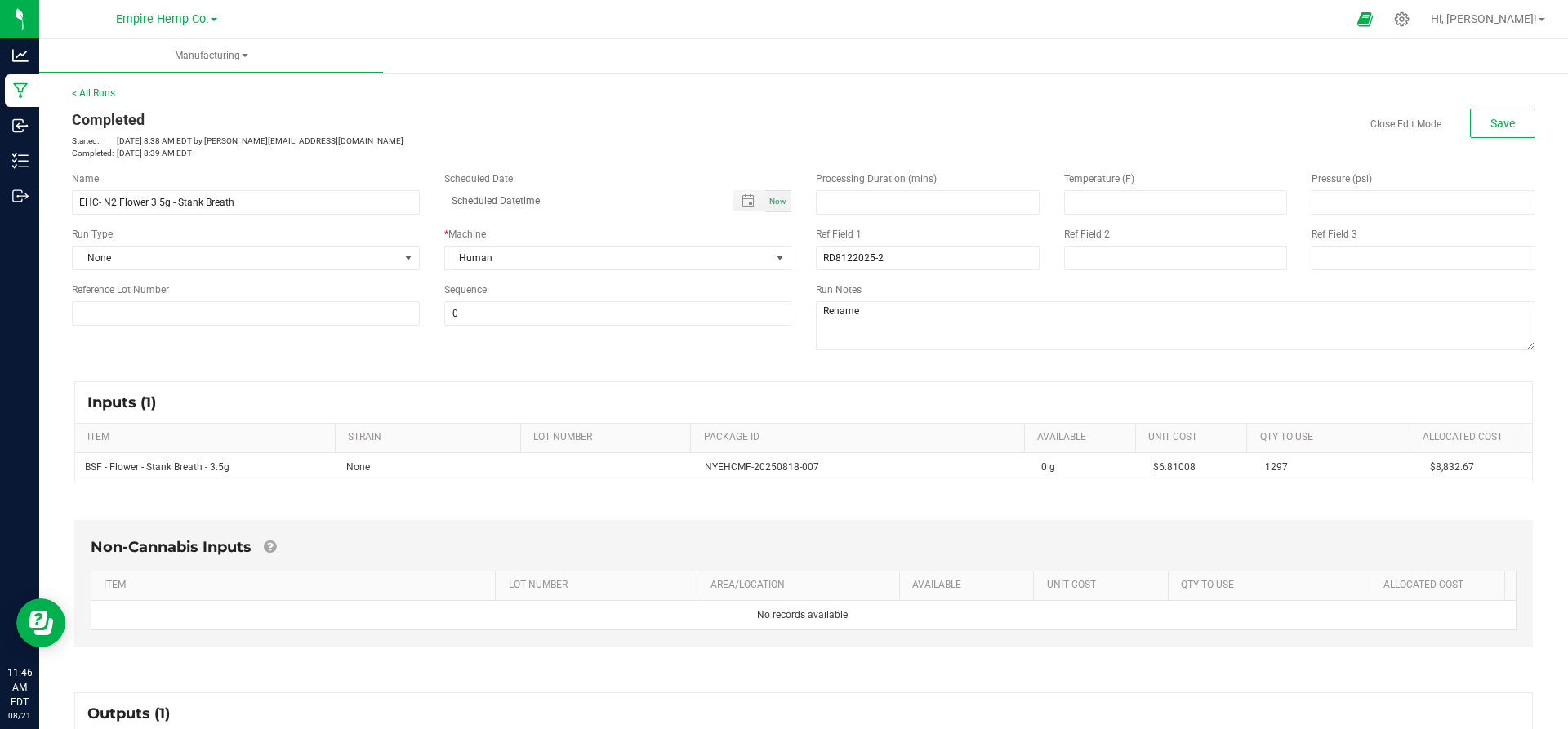
click at [430, 365] on div "Name EHC- N2 Flower 3.5g - Stank Breath Scheduled Date Now Run Type None * Mach…" at bounding box center [803, 263] width 1488 height 207
click at [1200, 142] on div "Completed Started: [DATE] 8:38 AM EDT by [PERSON_NAME][EMAIL_ADDRESS][DOMAIN_NA…" at bounding box center [803, 134] width 1488 height 51
click at [99, 92] on link "< All Runs" at bounding box center [94, 93] width 43 height 12
